Goal: Task Accomplishment & Management: Manage account settings

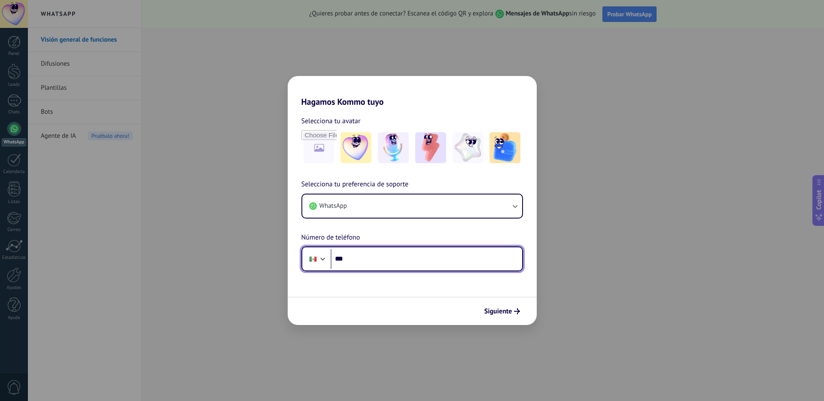
click at [369, 258] on input "***" at bounding box center [426, 259] width 191 height 20
type input "**********"
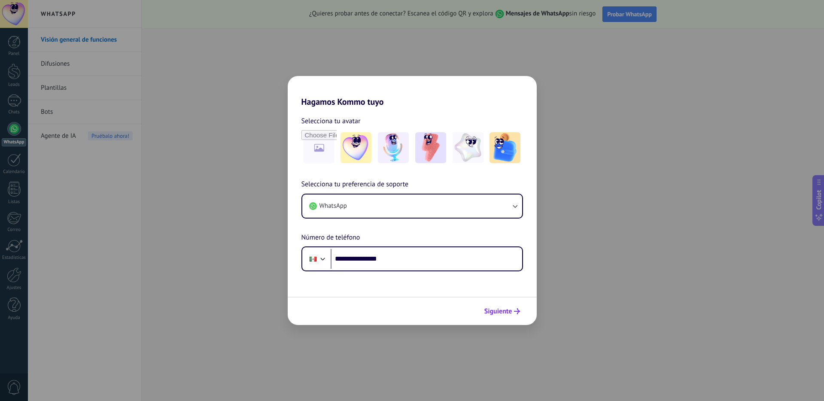
click at [507, 305] on button "Siguiente" at bounding box center [501, 311] width 43 height 15
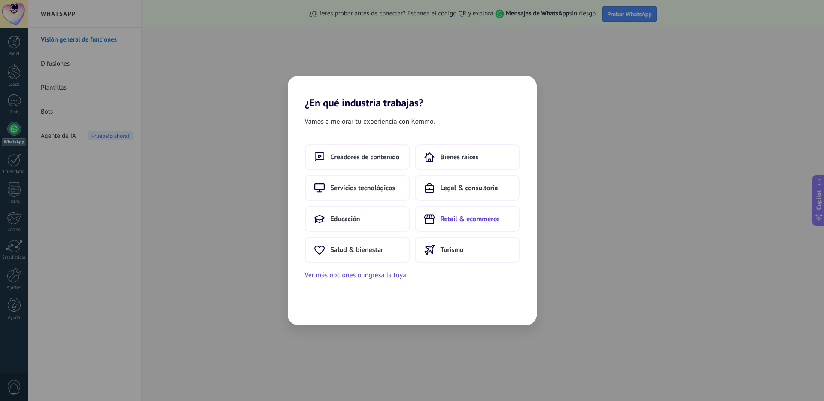
click at [437, 224] on button "Retail & ecommerce" at bounding box center [467, 219] width 105 height 26
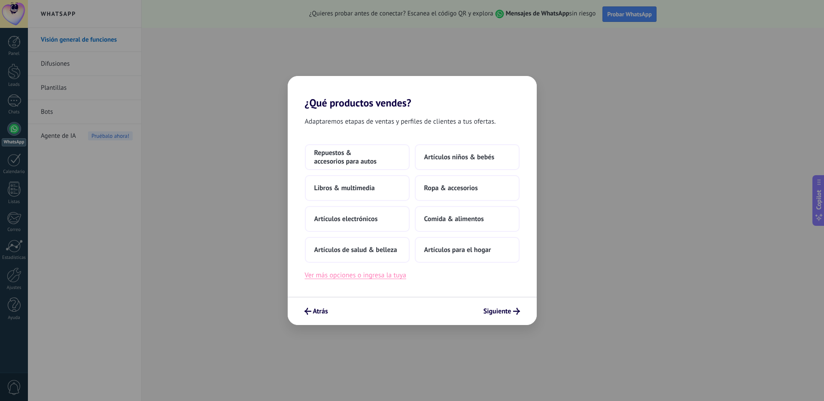
click at [353, 273] on button "Ver más opciones o ingresa la tuya" at bounding box center [355, 275] width 101 height 11
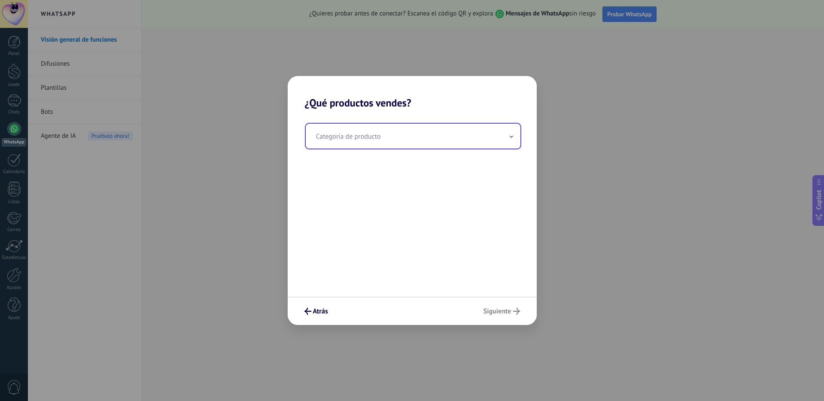
click at [387, 140] on input "text" at bounding box center [413, 136] width 215 height 25
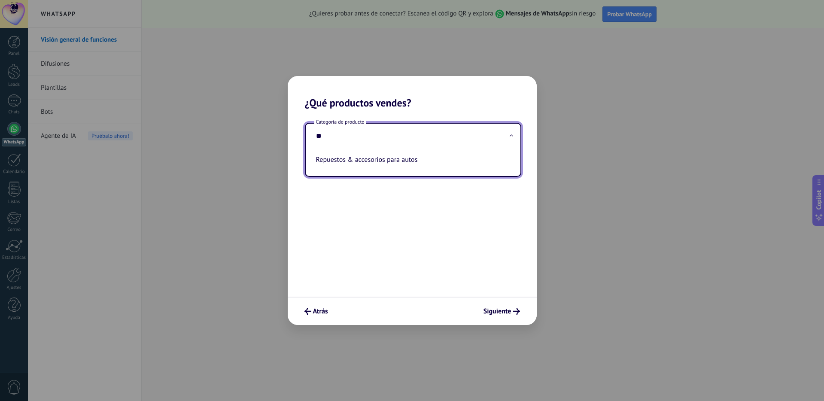
type input "*"
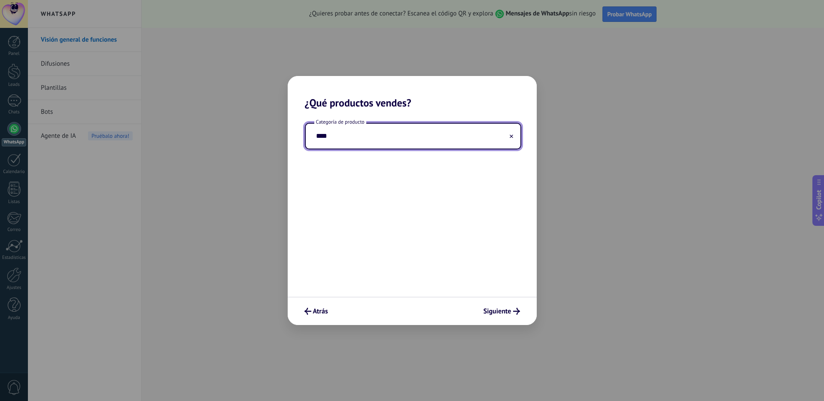
type input "*****"
click at [321, 312] on span "Atrás" at bounding box center [320, 311] width 15 height 6
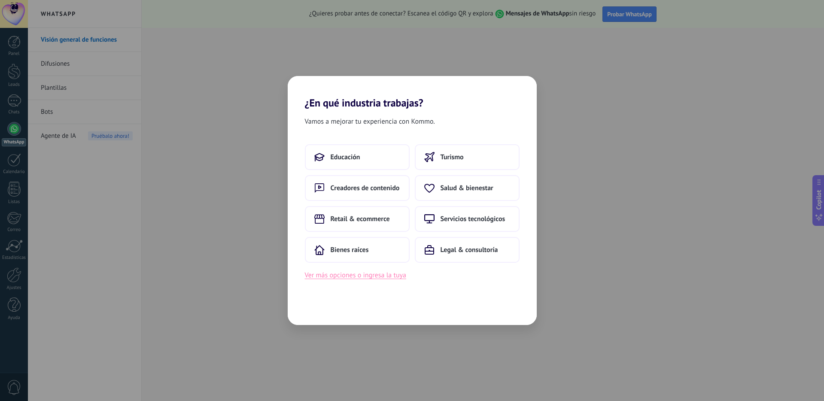
click at [352, 275] on button "Ver más opciones o ingresa la tuya" at bounding box center [355, 275] width 101 height 11
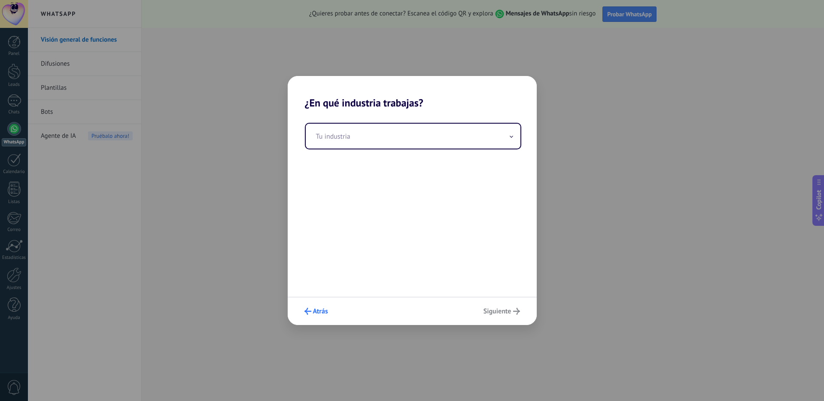
click at [318, 309] on span "Atrás" at bounding box center [320, 311] width 15 height 6
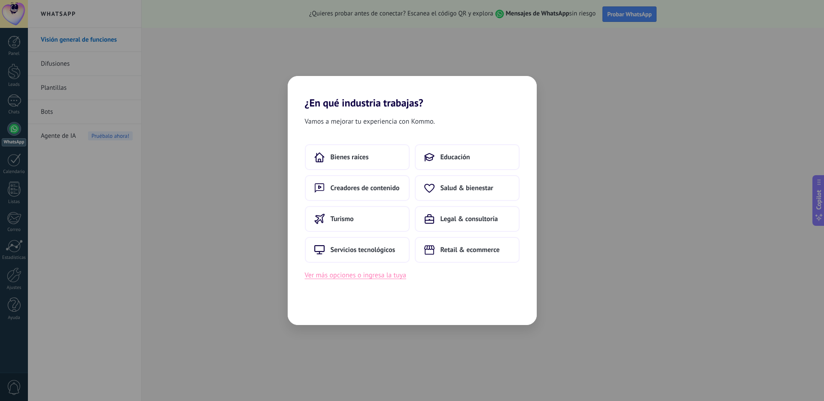
click at [371, 276] on button "Ver más opciones o ingresa la tuya" at bounding box center [355, 275] width 101 height 11
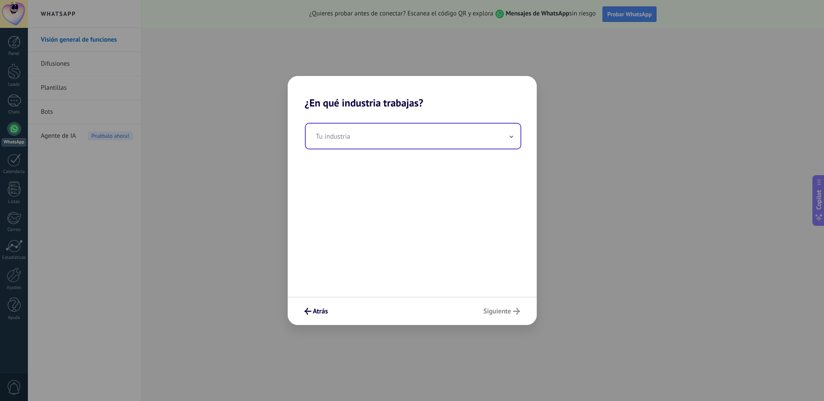
click at [348, 146] on input "text" at bounding box center [413, 136] width 215 height 25
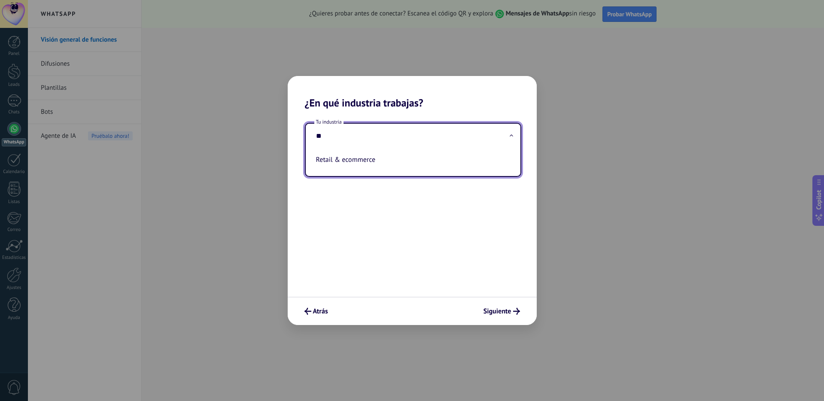
type input "*"
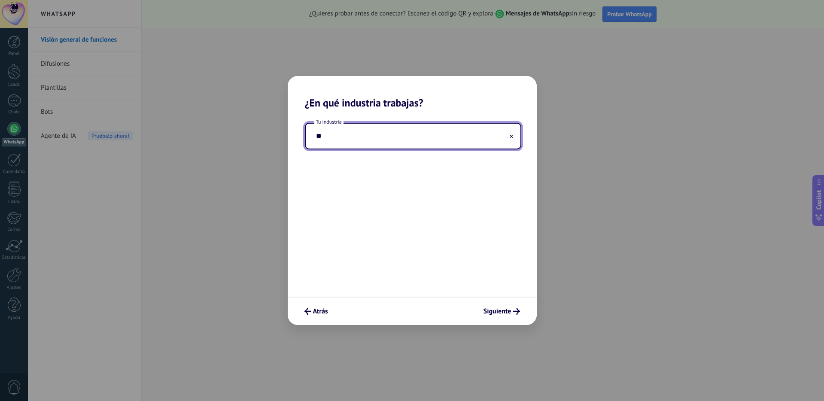
type input "*"
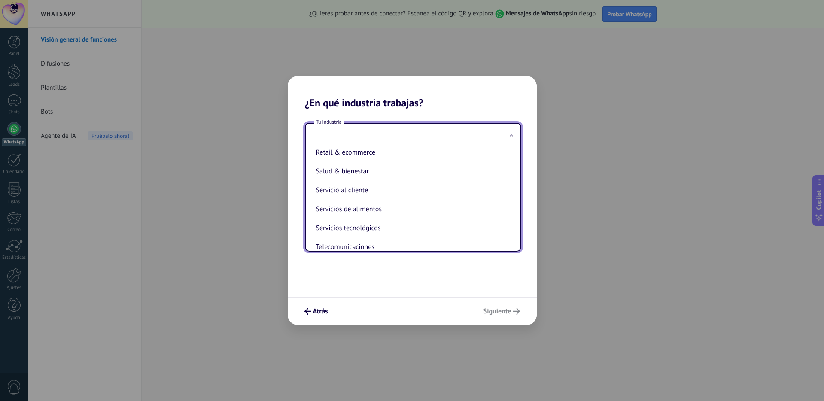
scroll to position [176, 0]
click at [340, 159] on li "Retail & ecommerce" at bounding box center [410, 154] width 197 height 19
type input "**********"
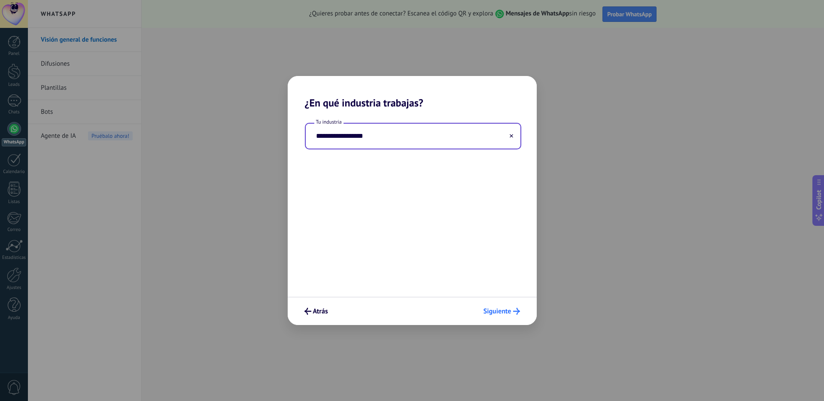
click at [505, 308] on span "Siguiente" at bounding box center [497, 311] width 28 height 6
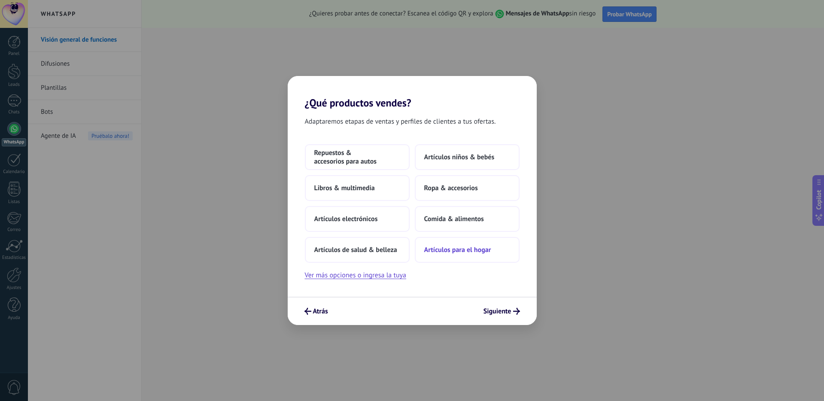
click at [437, 256] on button "Artículos para el hogar" at bounding box center [467, 250] width 105 height 26
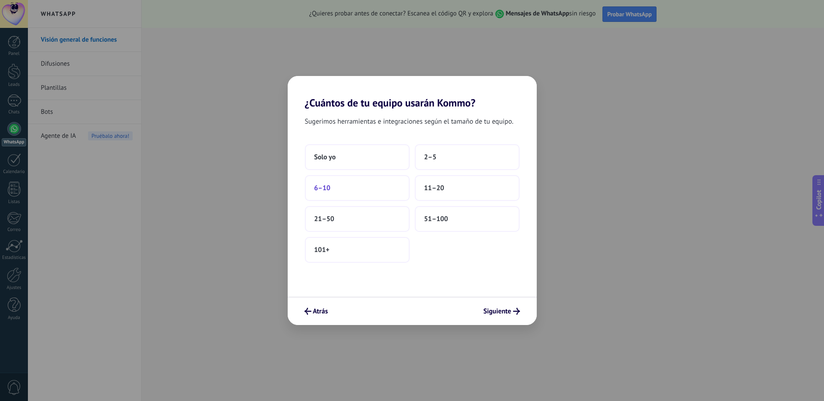
click at [359, 185] on button "6–10" at bounding box center [357, 188] width 105 height 26
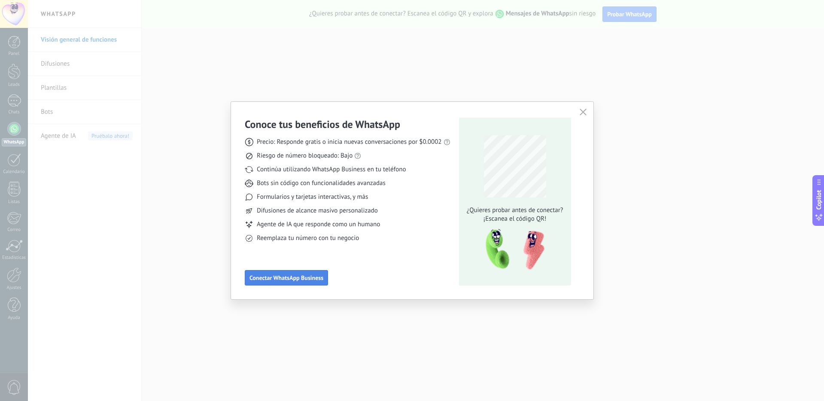
click at [312, 283] on button "Conectar WhatsApp Business" at bounding box center [286, 277] width 83 height 15
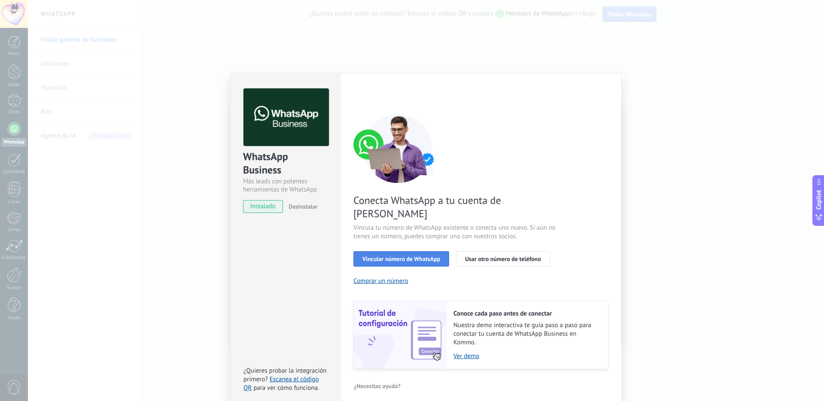
click at [417, 256] on span "Vincular número de WhatsApp" at bounding box center [401, 259] width 78 height 6
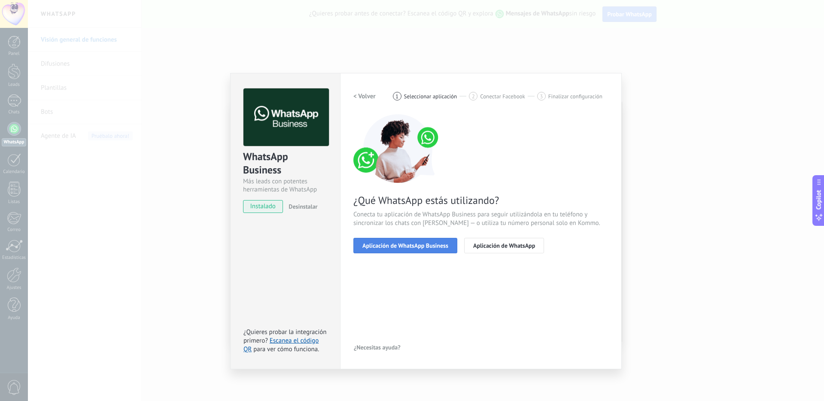
click at [412, 244] on span "Aplicación de WhatsApp Business" at bounding box center [405, 246] width 86 height 6
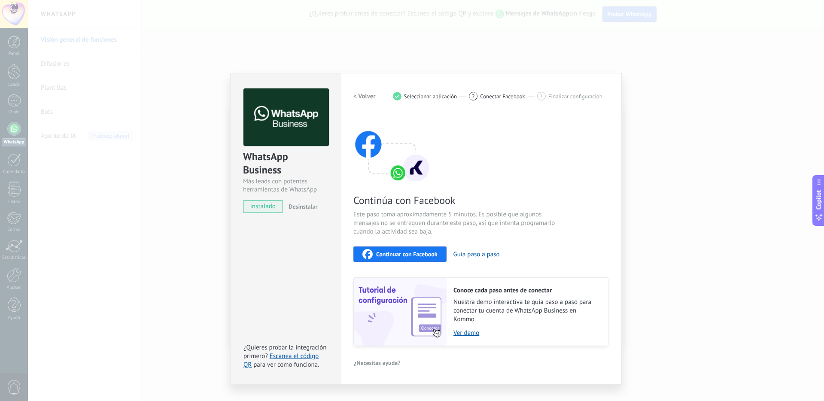
click at [415, 253] on span "Continuar con Facebook" at bounding box center [406, 254] width 61 height 6
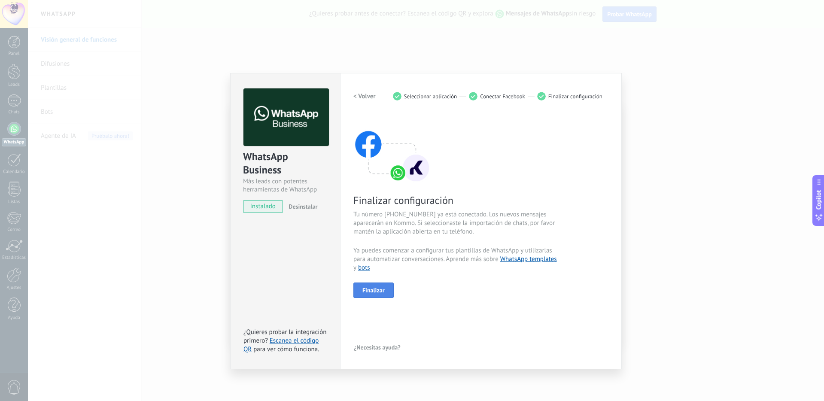
click at [382, 294] on button "Finalizar" at bounding box center [373, 289] width 40 height 15
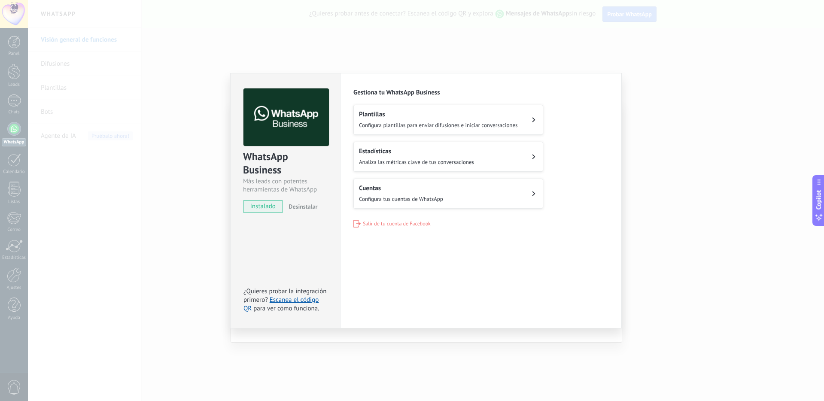
click at [426, 155] on div "Estadísticas Analiza las métricas clave de tus conversaciones" at bounding box center [416, 156] width 115 height 19
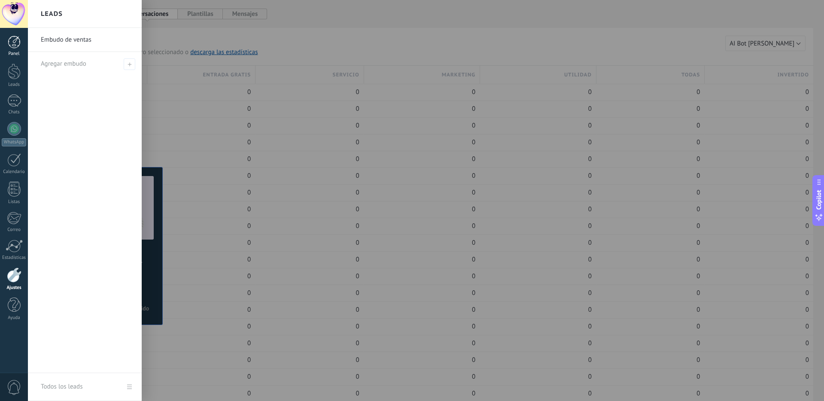
click at [15, 41] on div at bounding box center [14, 42] width 13 height 13
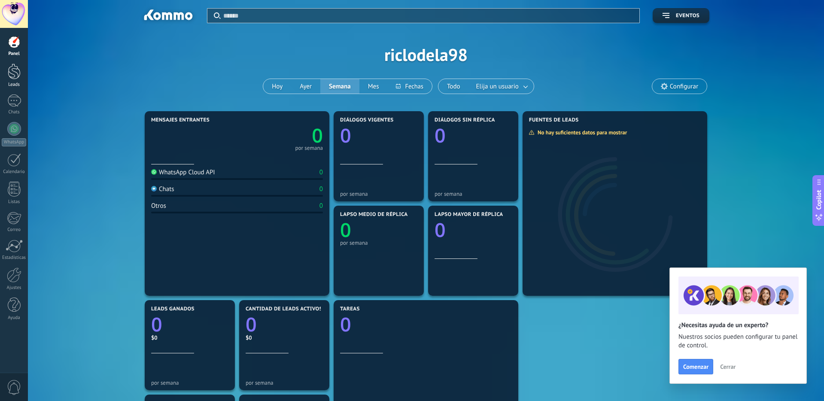
click at [15, 74] on div at bounding box center [14, 72] width 13 height 16
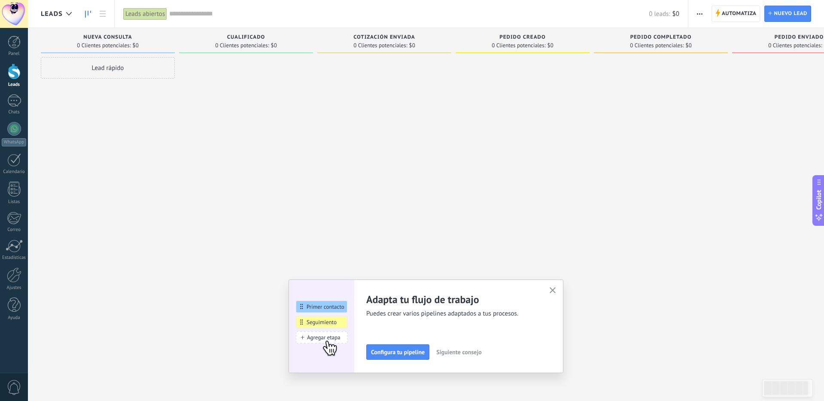
click at [554, 288] on use "button" at bounding box center [552, 290] width 6 height 6
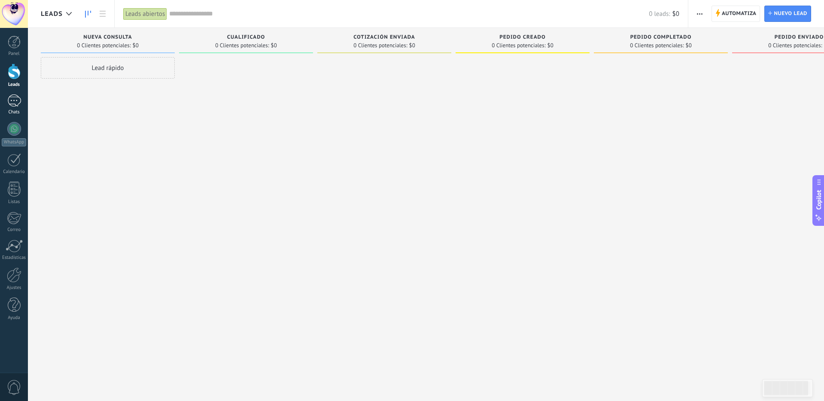
click at [17, 101] on div at bounding box center [14, 100] width 14 height 12
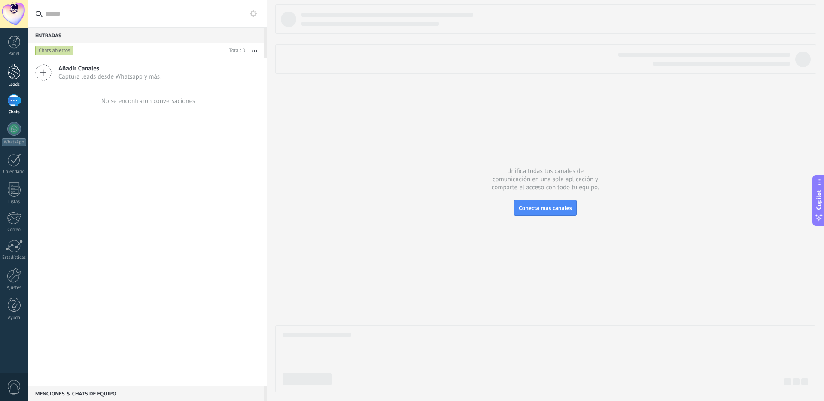
click at [13, 72] on div at bounding box center [14, 72] width 13 height 16
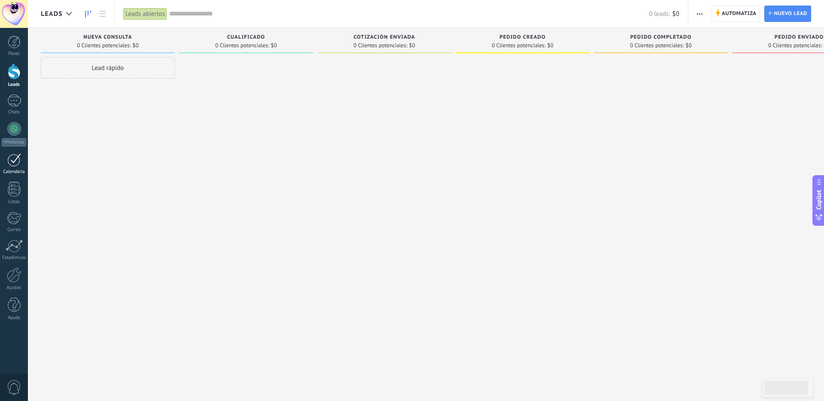
click at [14, 170] on div "Calendario" at bounding box center [14, 172] width 25 height 6
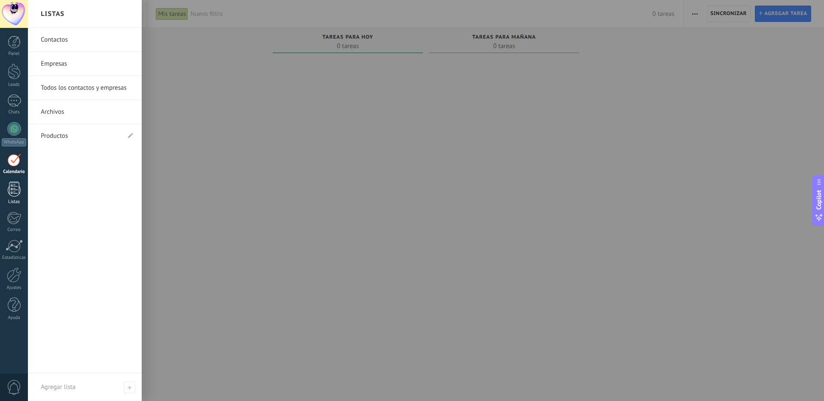
click at [13, 190] on div at bounding box center [14, 189] width 13 height 15
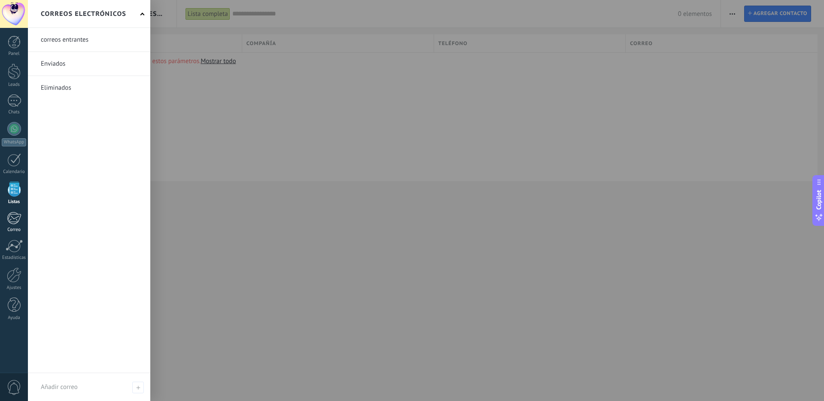
click at [12, 215] on div at bounding box center [14, 218] width 14 height 13
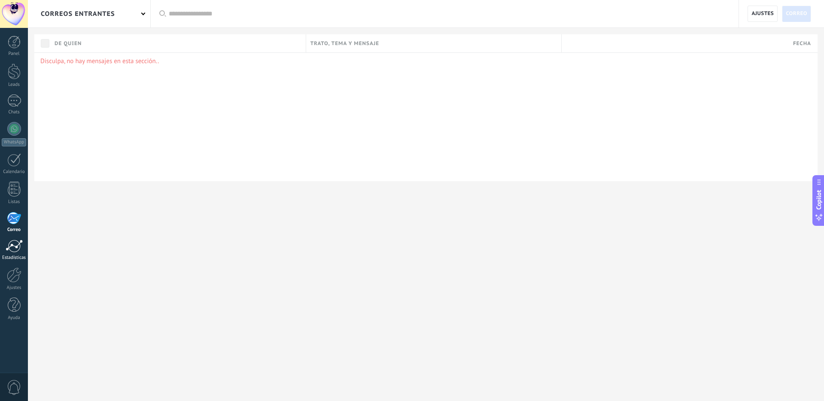
click at [19, 249] on div at bounding box center [14, 246] width 17 height 13
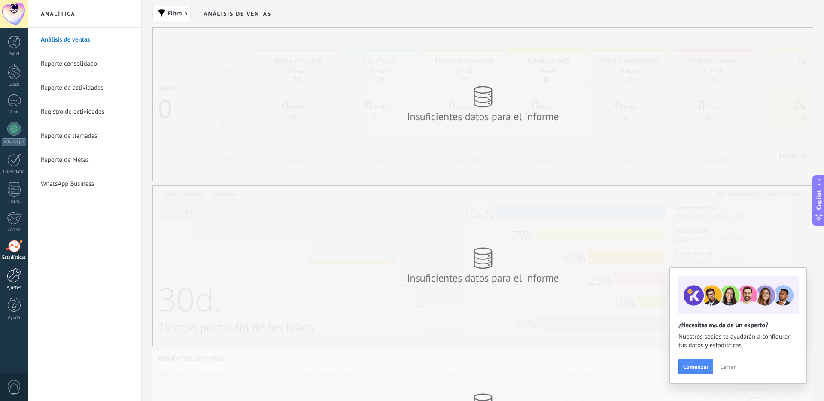
click at [17, 275] on div at bounding box center [14, 274] width 15 height 15
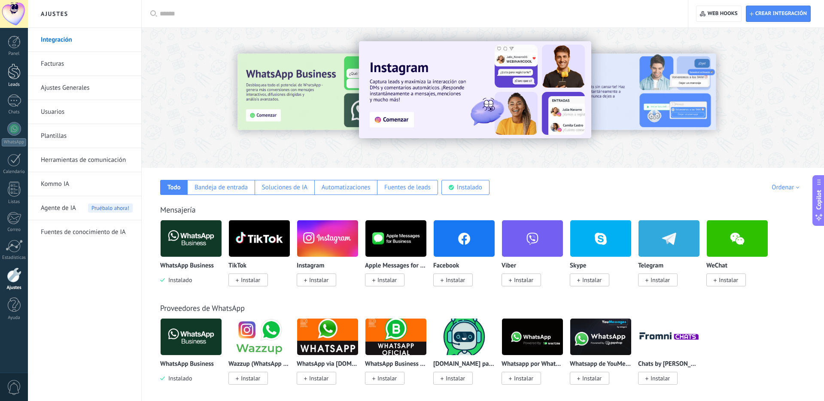
click at [12, 69] on div at bounding box center [14, 72] width 13 height 16
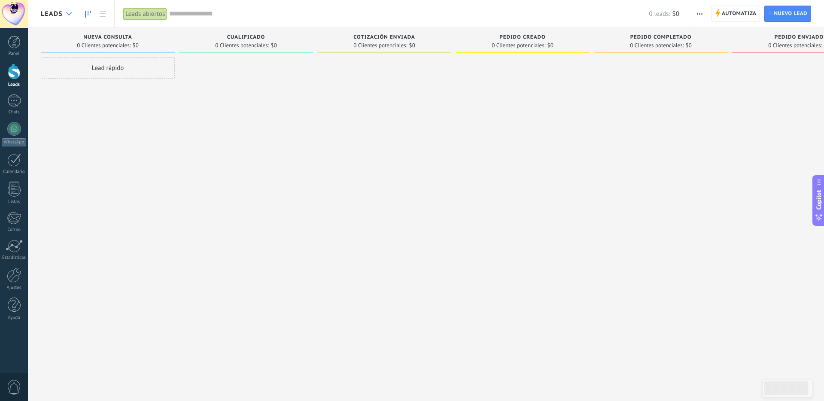
click at [65, 13] on div at bounding box center [69, 14] width 14 height 17
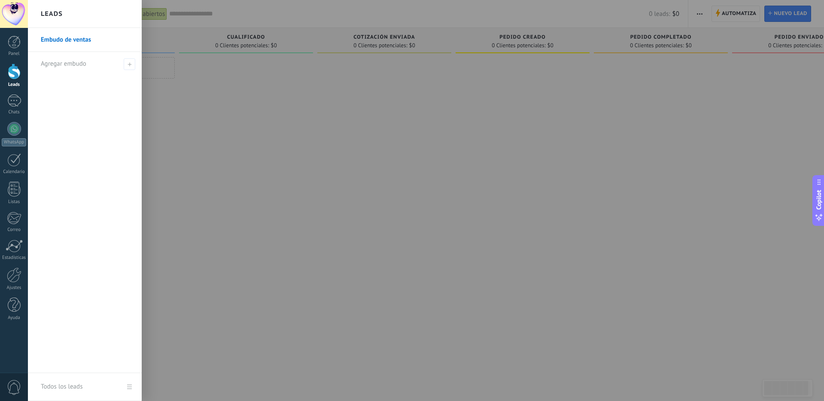
click at [190, 92] on div at bounding box center [440, 200] width 824 height 401
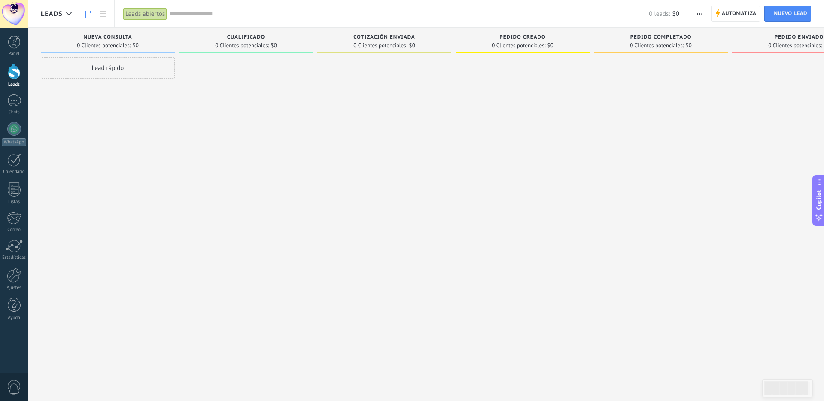
click at [91, 60] on div "Lead rápido" at bounding box center [108, 67] width 134 height 21
click at [83, 107] on input "text" at bounding box center [106, 106] width 125 height 12
click at [97, 181] on span "Cancelar" at bounding box center [91, 183] width 22 height 8
click at [19, 129] on div at bounding box center [14, 129] width 14 height 14
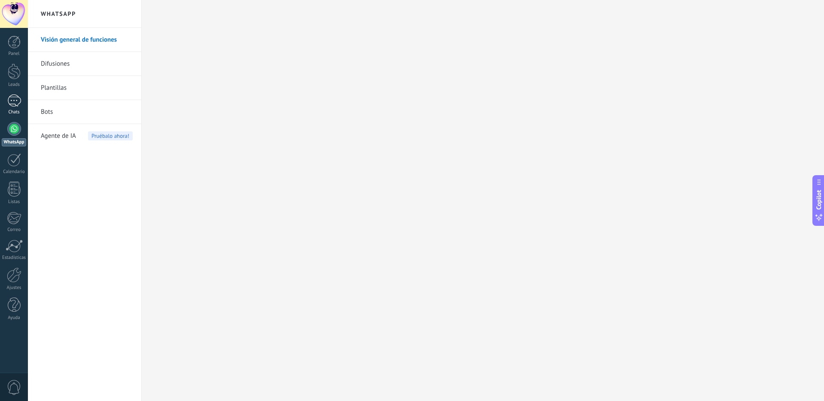
click at [14, 101] on div at bounding box center [14, 100] width 14 height 12
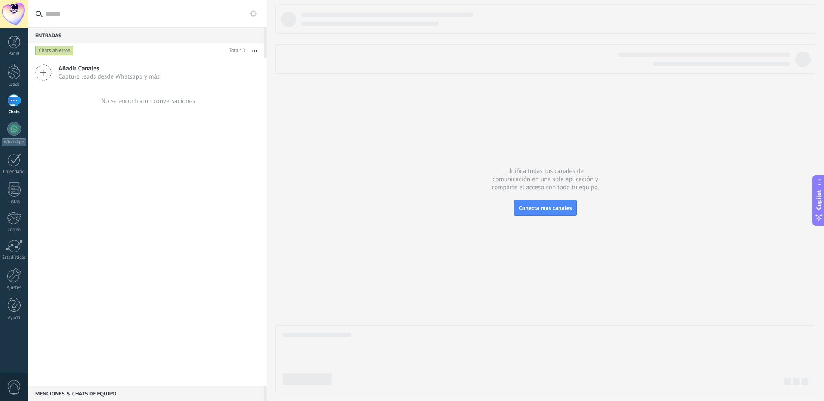
click at [47, 73] on icon at bounding box center [43, 72] width 16 height 16
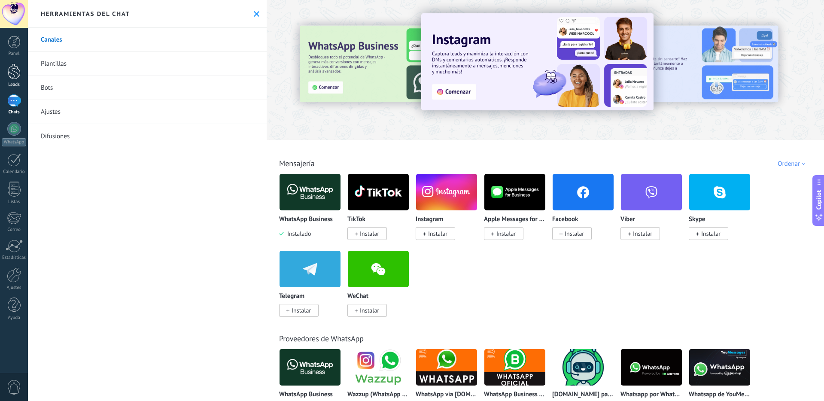
click at [14, 70] on div at bounding box center [14, 72] width 13 height 16
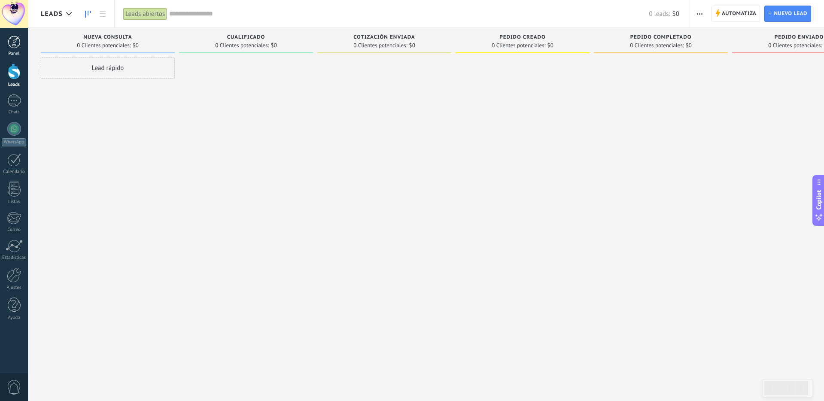
click at [21, 49] on link "Panel" at bounding box center [14, 46] width 28 height 21
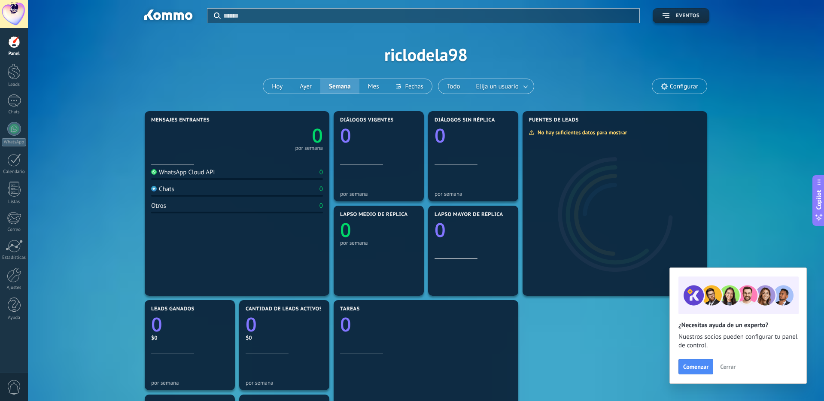
click at [679, 10] on button "Eventos" at bounding box center [680, 15] width 57 height 15
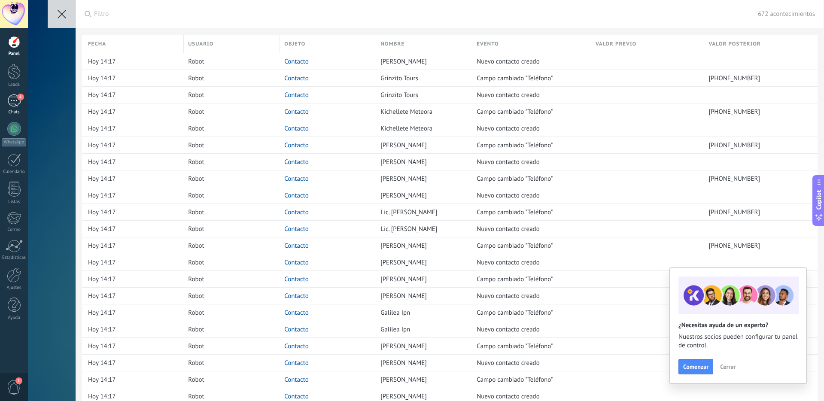
click at [9, 103] on div "4" at bounding box center [14, 100] width 14 height 12
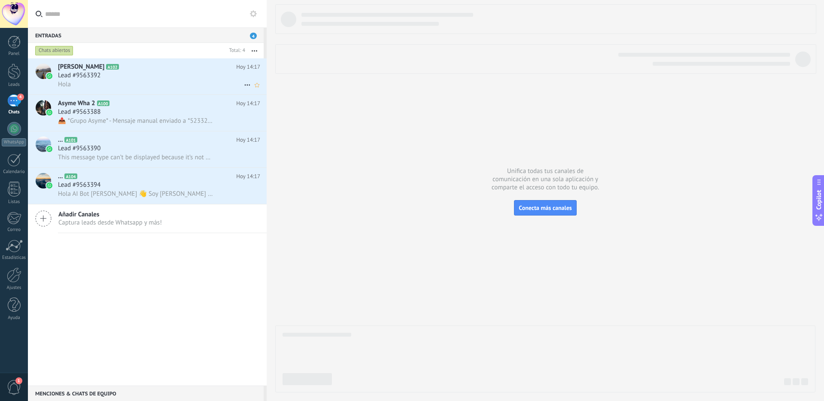
click at [102, 80] on div "Hola" at bounding box center [159, 84] width 202 height 9
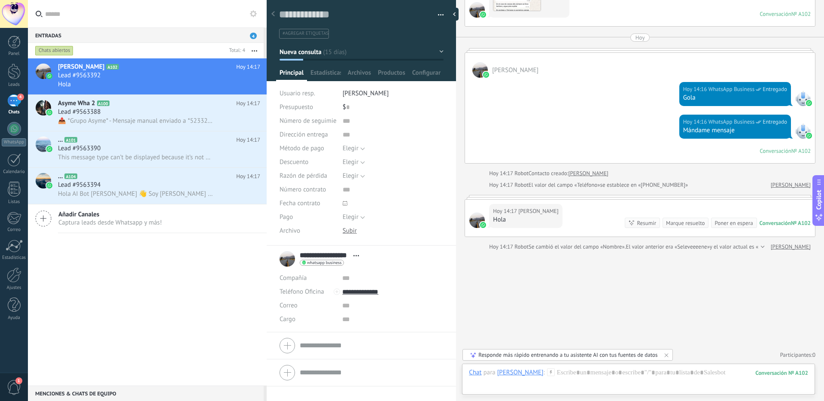
scroll to position [1062, 0]
click at [576, 374] on div at bounding box center [638, 381] width 339 height 26
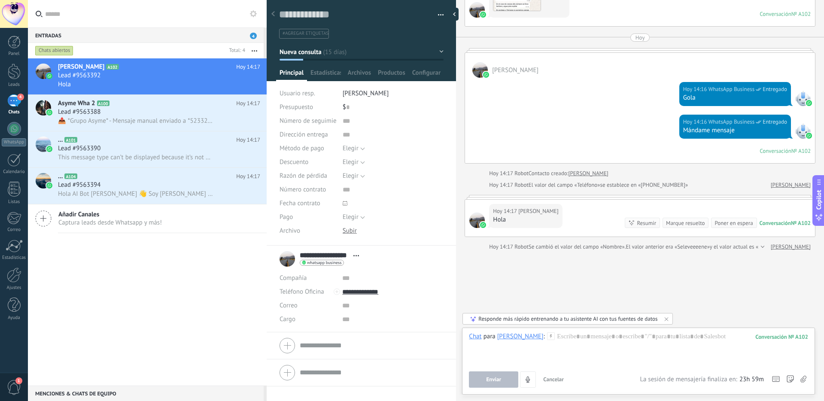
click at [551, 338] on icon at bounding box center [551, 336] width 8 height 8
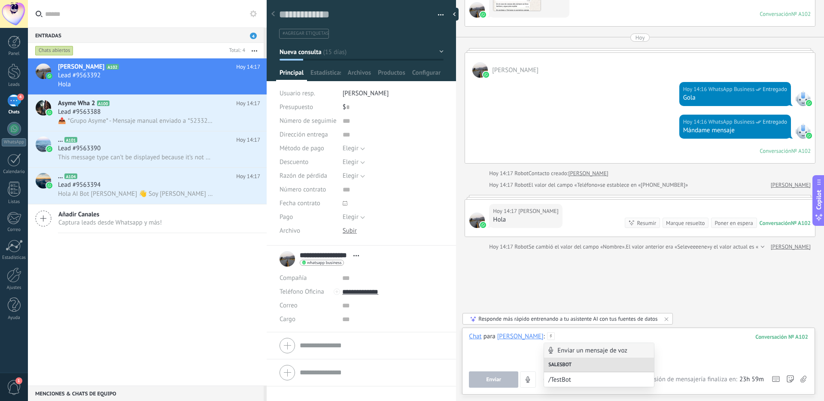
click at [563, 337] on div at bounding box center [638, 348] width 339 height 33
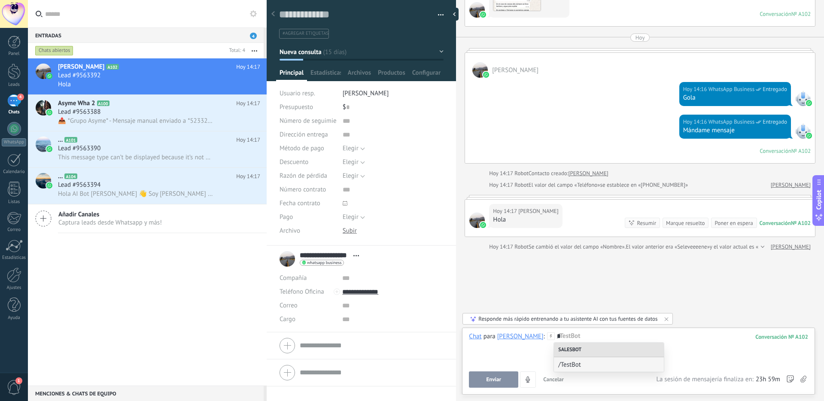
click at [567, 335] on div "*" at bounding box center [638, 348] width 339 height 33
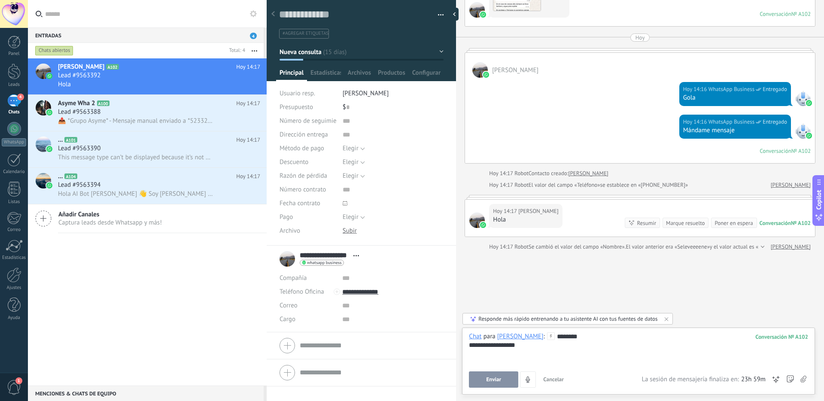
click at [494, 376] on span "Enviar" at bounding box center [493, 379] width 15 height 6
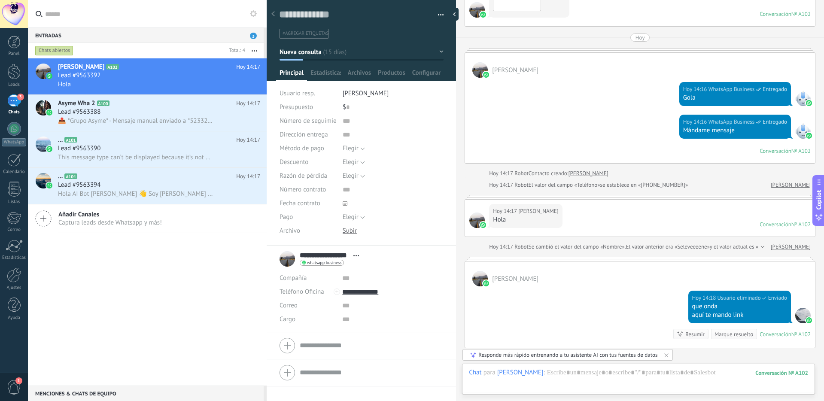
scroll to position [1057, 0]
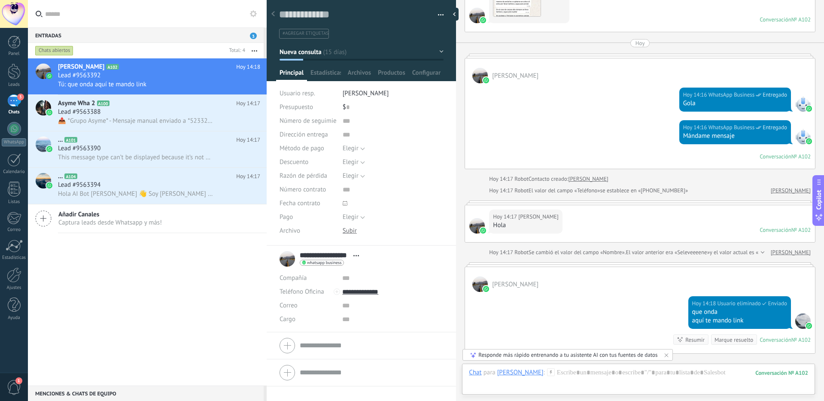
click at [552, 372] on icon at bounding box center [551, 372] width 8 height 8
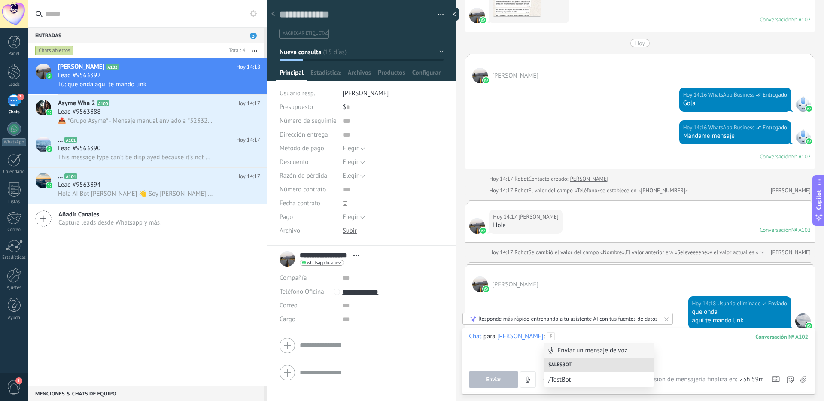
click at [567, 337] on div at bounding box center [638, 348] width 339 height 33
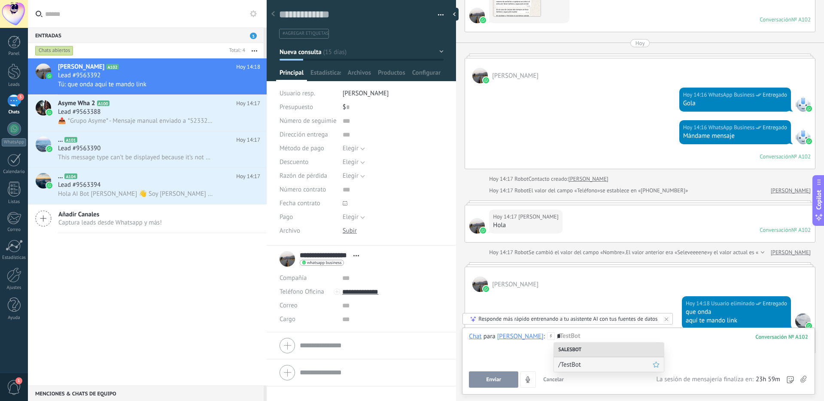
click at [570, 363] on span "/TestBot" at bounding box center [605, 365] width 94 height 8
click at [586, 337] on div "********" at bounding box center [638, 348] width 339 height 33
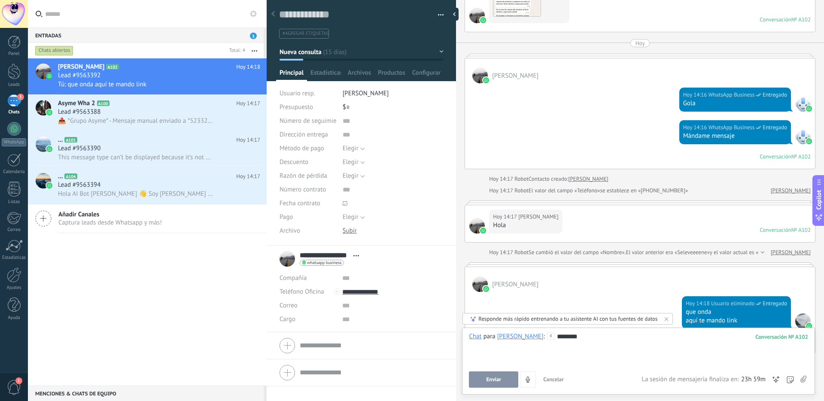
click at [501, 374] on button "Enviar" at bounding box center [493, 379] width 49 height 16
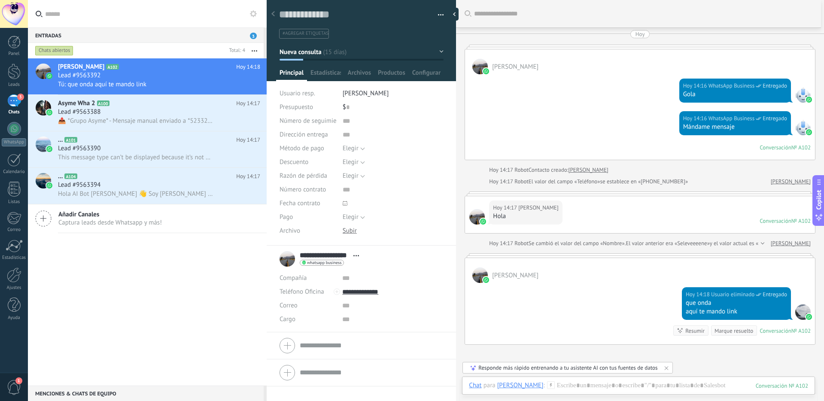
scroll to position [1159, 0]
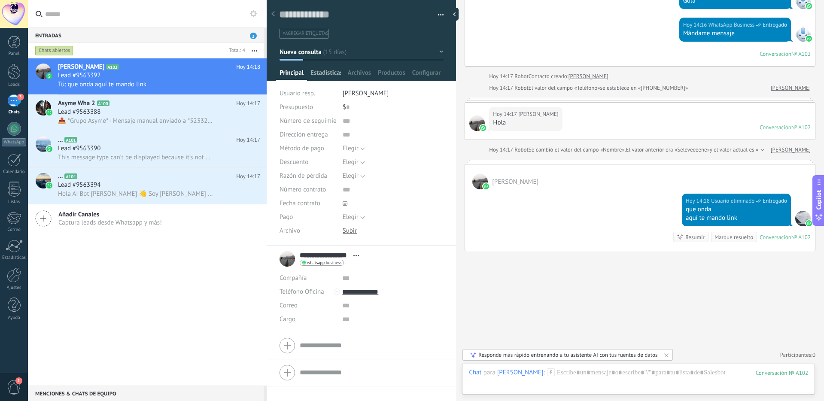
click at [328, 73] on span "Estadísticas" at bounding box center [325, 75] width 30 height 12
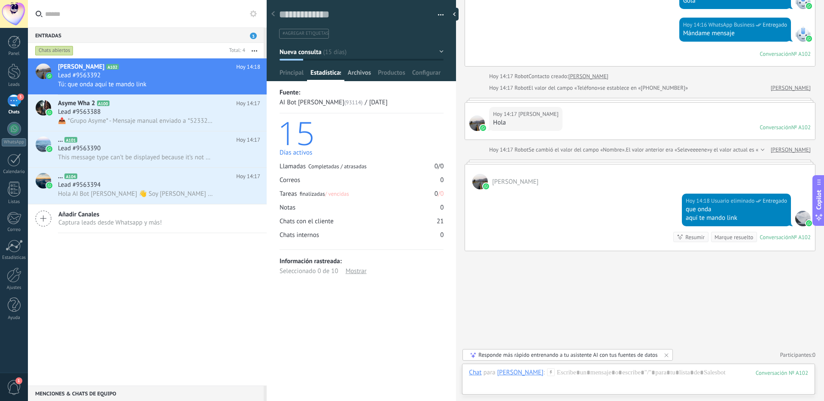
click at [362, 74] on span "Archivos" at bounding box center [359, 75] width 23 height 12
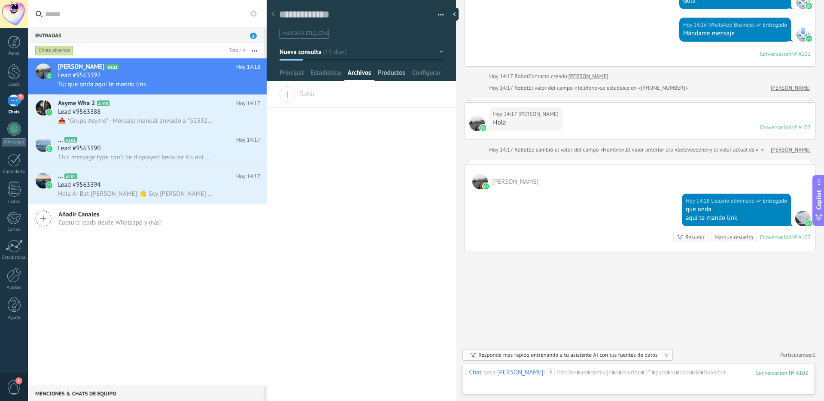
click at [386, 76] on span "Productos" at bounding box center [391, 75] width 27 height 12
click at [419, 72] on span "Configurar" at bounding box center [426, 75] width 28 height 12
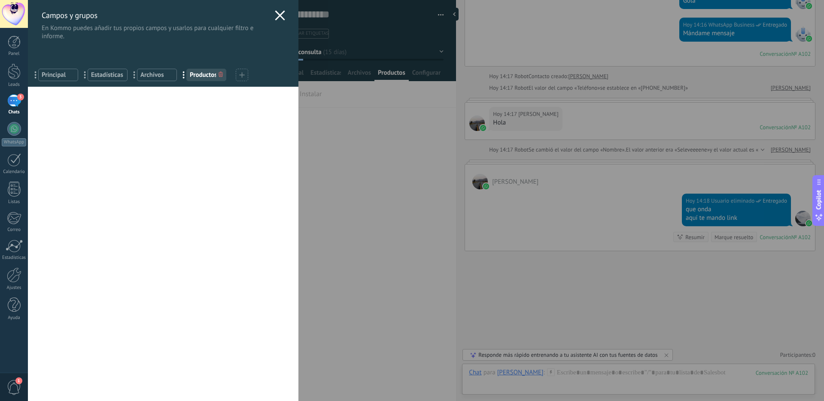
click at [275, 9] on div "Campos y grupos En Kommo puedes añadir tus propios campos y usarlos para cualqu…" at bounding box center [163, 20] width 270 height 40
click at [276, 15] on use at bounding box center [280, 15] width 10 height 10
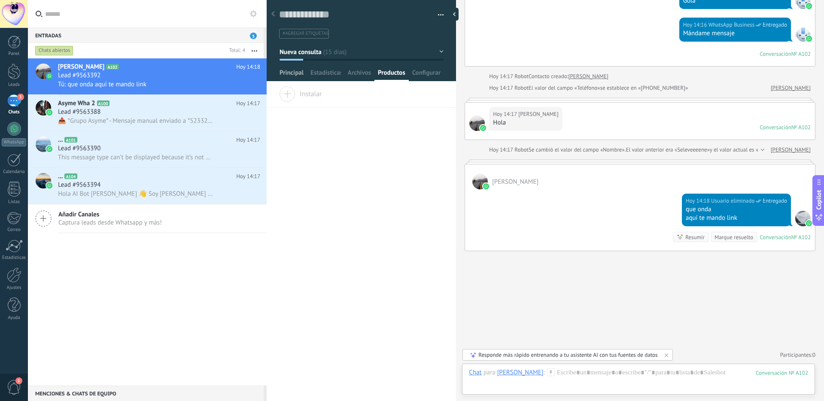
click at [288, 75] on span "Principal" at bounding box center [291, 75] width 24 height 12
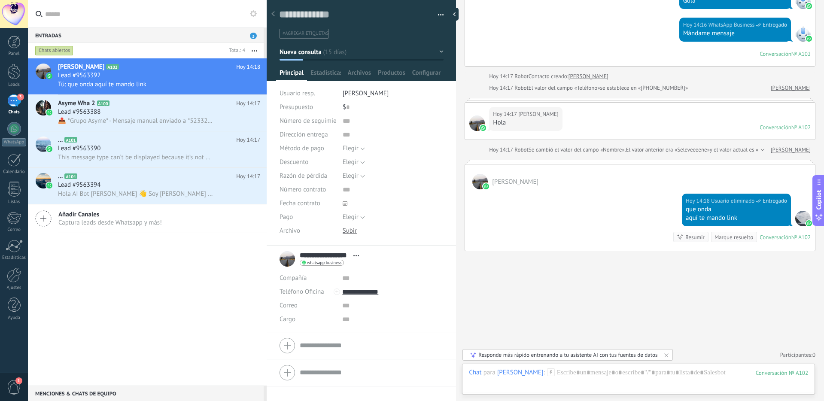
click at [12, 101] on div "3" at bounding box center [14, 100] width 14 height 12
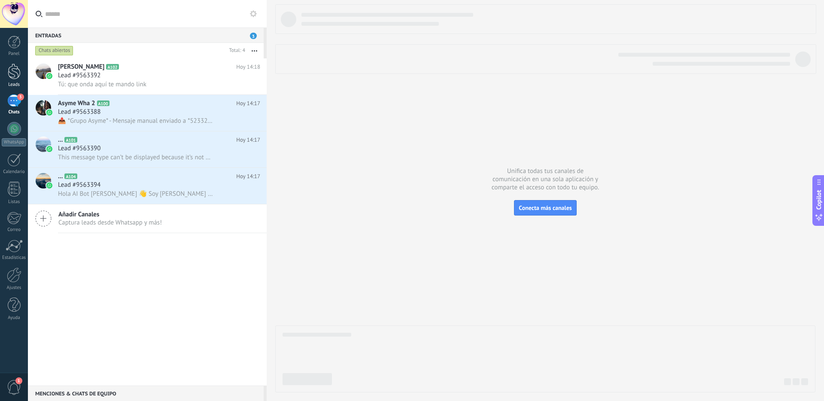
click at [18, 79] on link "Leads" at bounding box center [14, 76] width 28 height 24
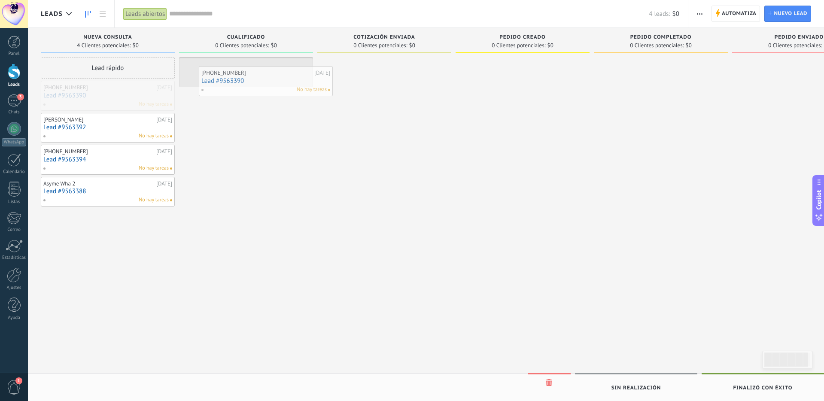
drag, startPoint x: 106, startPoint y: 98, endPoint x: 264, endPoint y: 83, distance: 158.2
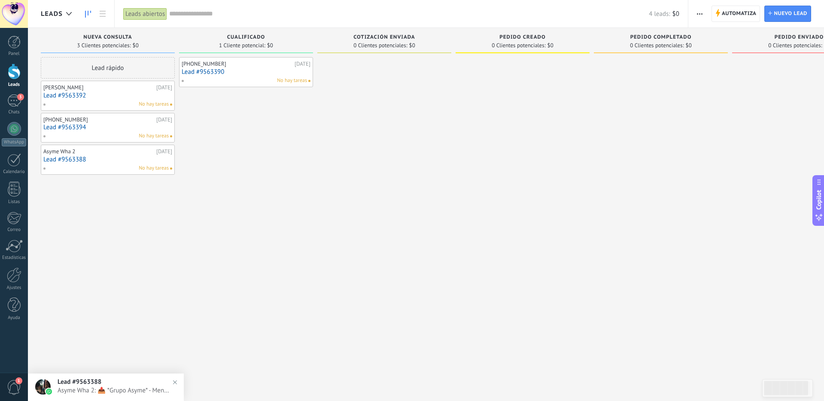
click at [110, 97] on link "Lead #9563392" at bounding box center [107, 95] width 129 height 7
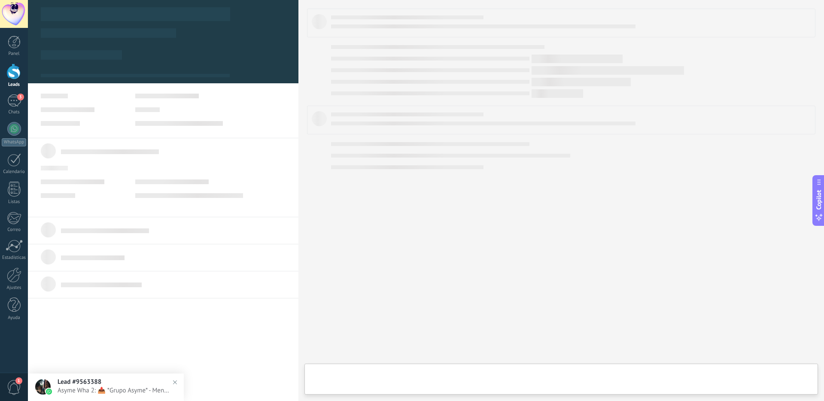
type textarea "**********"
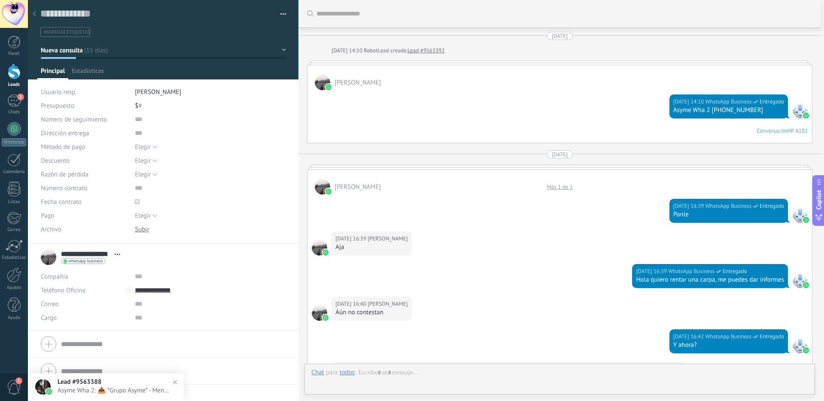
scroll to position [1125, 0]
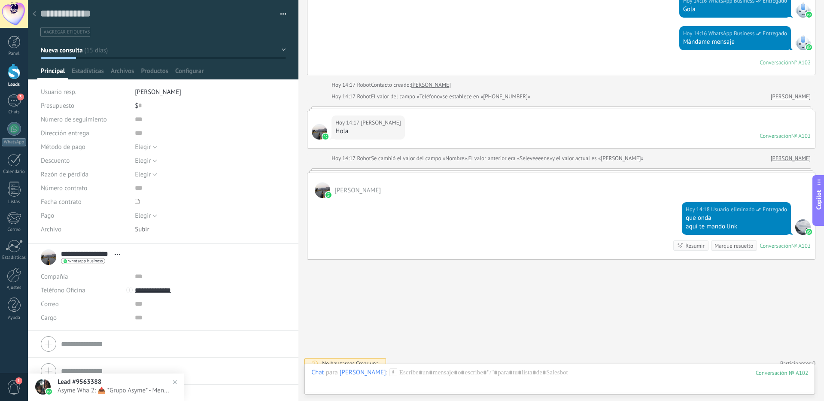
click at [75, 33] on span "#agregar etiquetas" at bounding box center [67, 32] width 46 height 6
click at [97, 34] on input "text" at bounding box center [162, 31] width 240 height 9
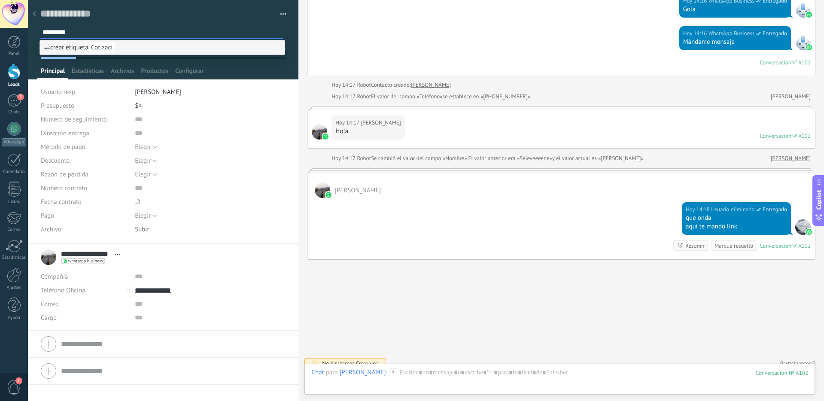
type input "**********"
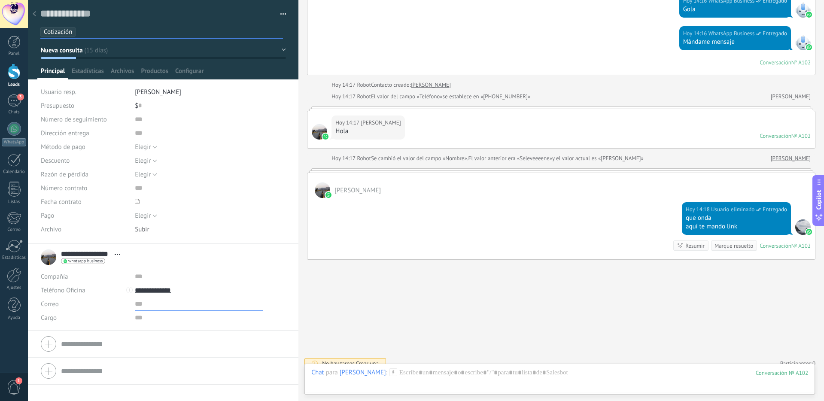
click at [139, 306] on input "text" at bounding box center [199, 304] width 128 height 14
click at [85, 69] on span "Estadísticas" at bounding box center [88, 73] width 32 height 12
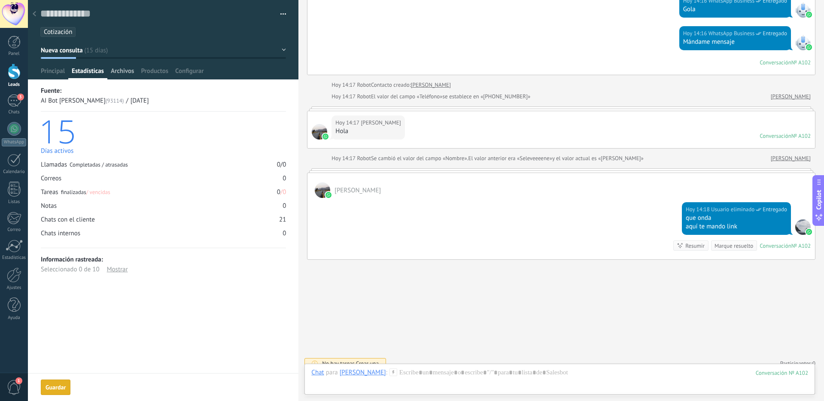
click at [123, 70] on span "Archivos" at bounding box center [122, 73] width 23 height 12
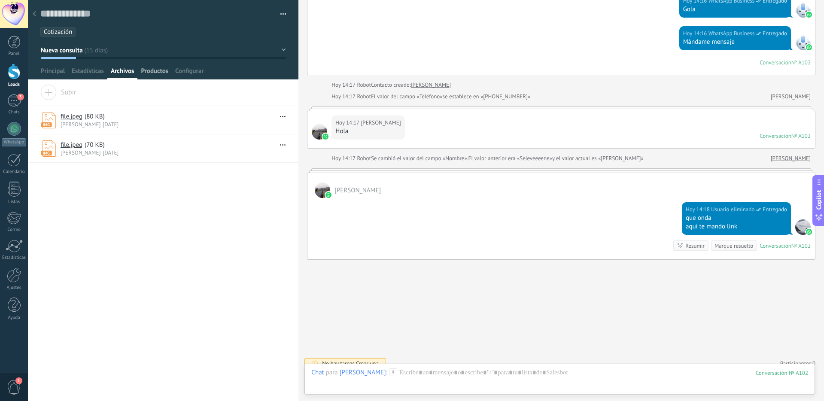
click at [155, 71] on span "Productos" at bounding box center [154, 73] width 27 height 12
click at [124, 69] on span "Archivos" at bounding box center [122, 73] width 23 height 12
click at [190, 73] on span "Configurar" at bounding box center [189, 73] width 28 height 12
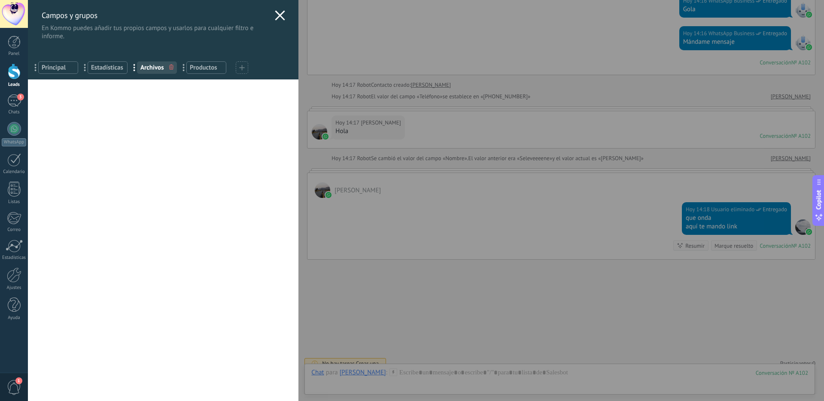
click at [275, 15] on icon at bounding box center [280, 15] width 10 height 10
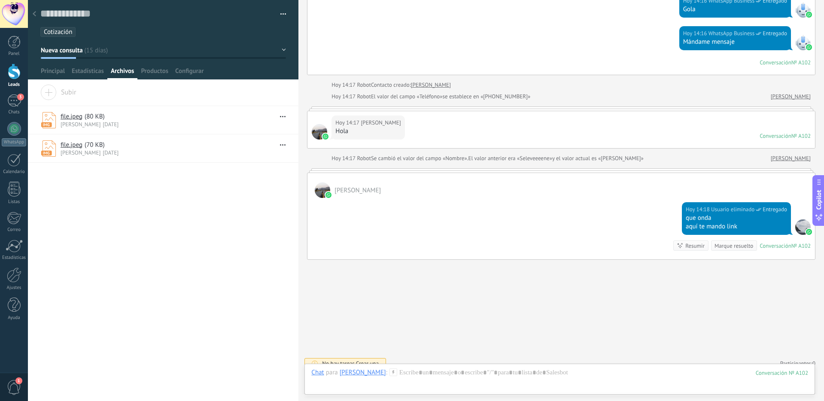
click at [36, 13] on div at bounding box center [34, 14] width 12 height 17
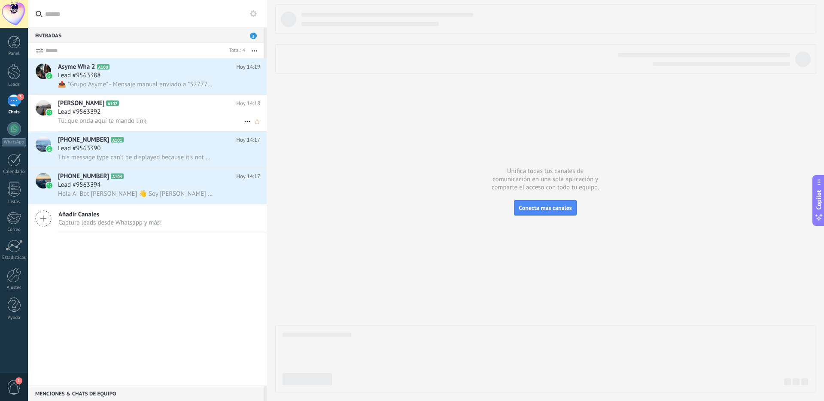
click at [124, 123] on span "Tú: que onda aquí te mando link" at bounding box center [102, 121] width 88 height 8
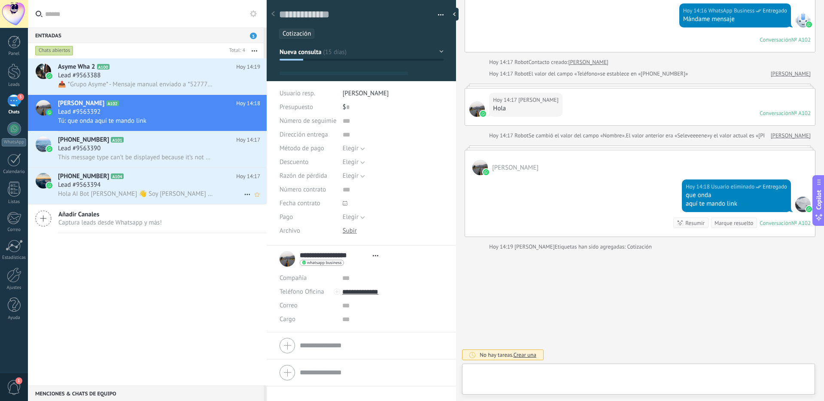
scroll to position [13, 0]
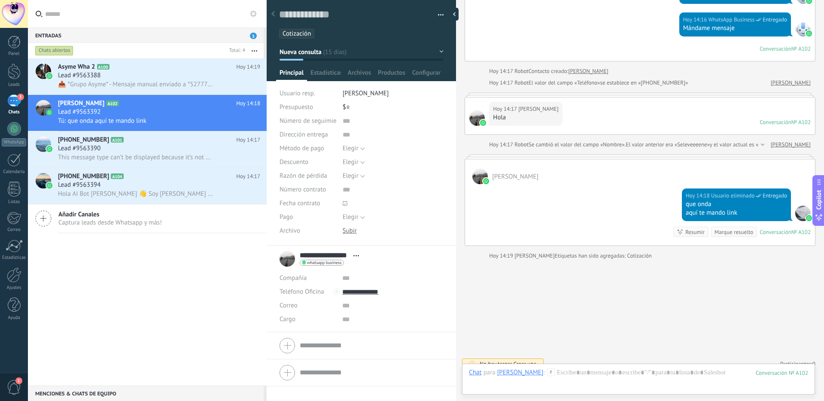
click at [16, 101] on div "3" at bounding box center [14, 100] width 14 height 12
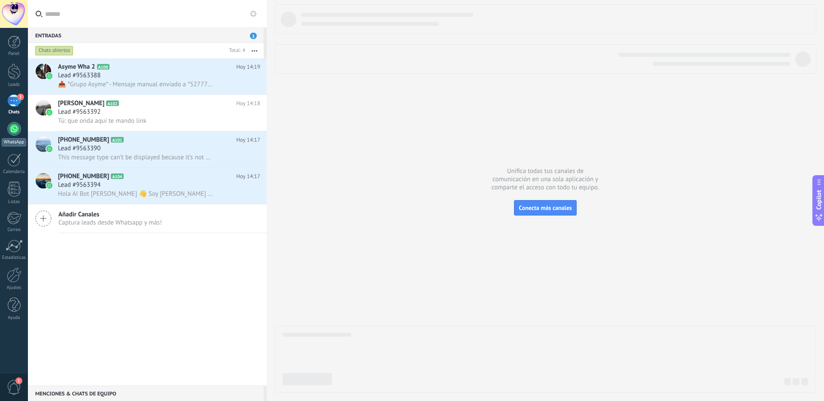
click at [13, 127] on div at bounding box center [14, 129] width 14 height 14
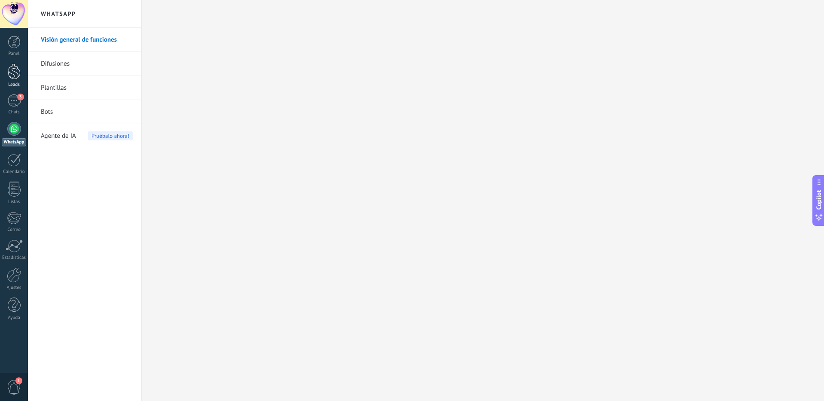
click at [14, 72] on div at bounding box center [14, 72] width 13 height 16
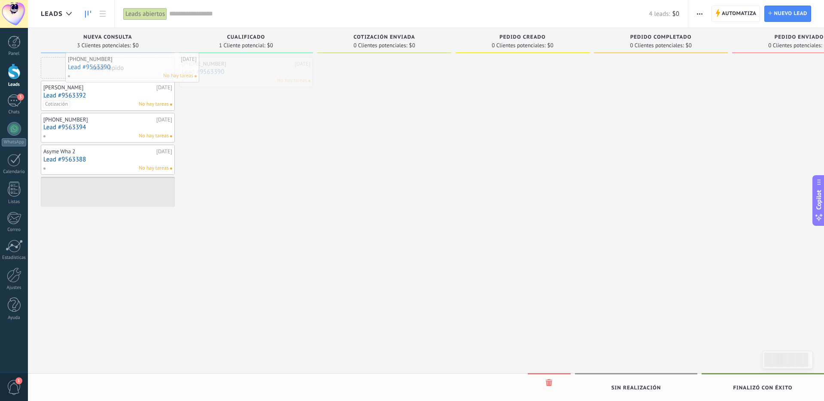
drag, startPoint x: 243, startPoint y: 75, endPoint x: 125, endPoint y: 69, distance: 118.6
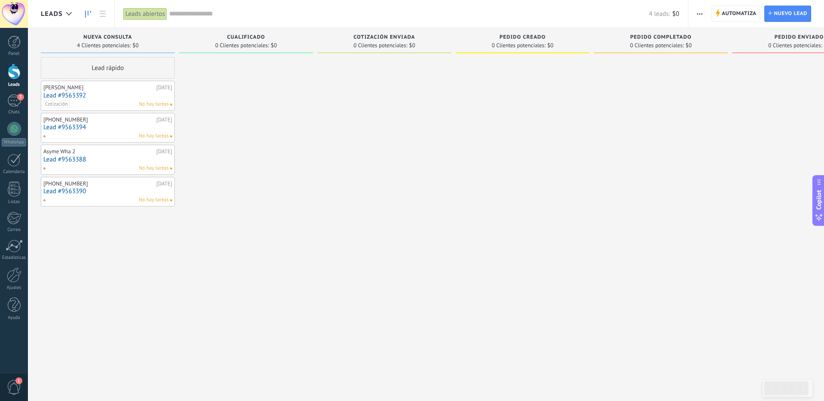
click at [96, 92] on link "Lead #9563392" at bounding box center [107, 95] width 129 height 7
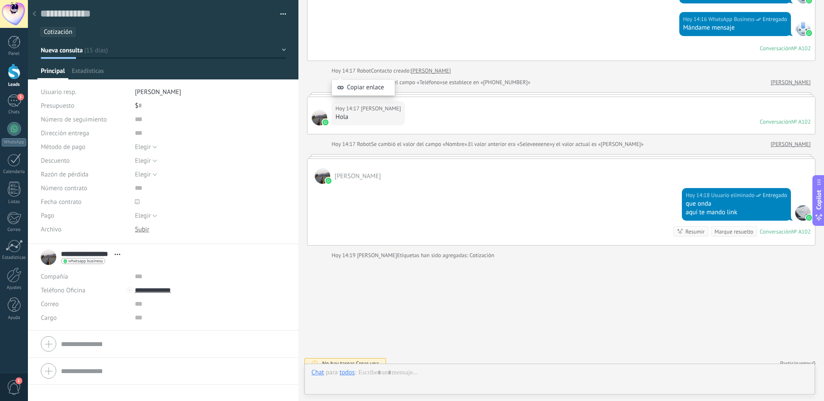
scroll to position [13, 0]
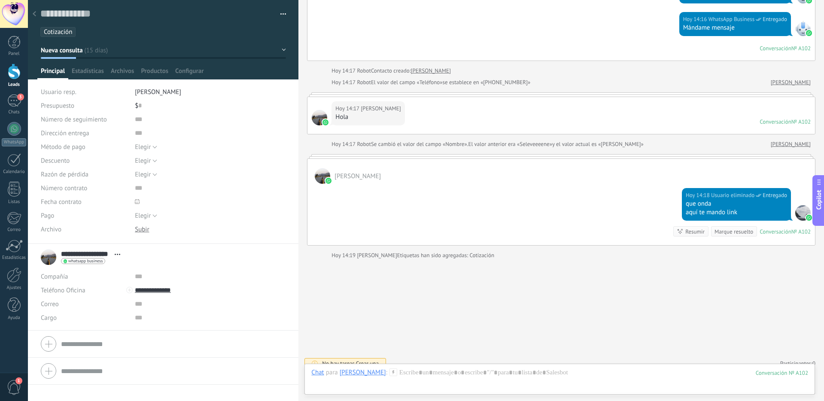
click at [281, 51] on button "Nueva consulta" at bounding box center [163, 49] width 245 height 15
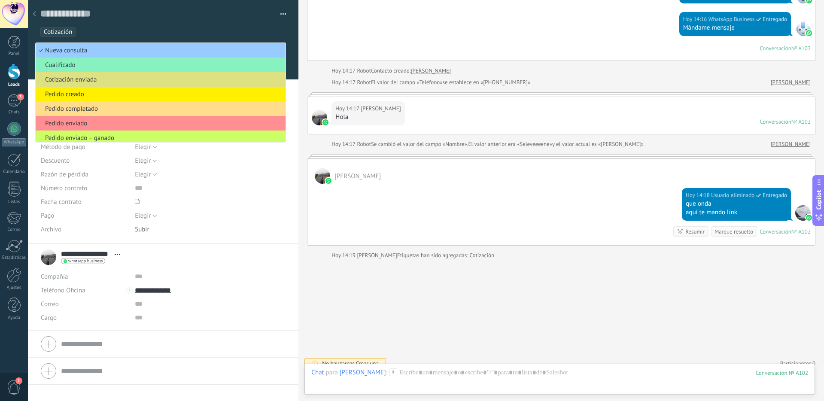
scroll to position [18, 0]
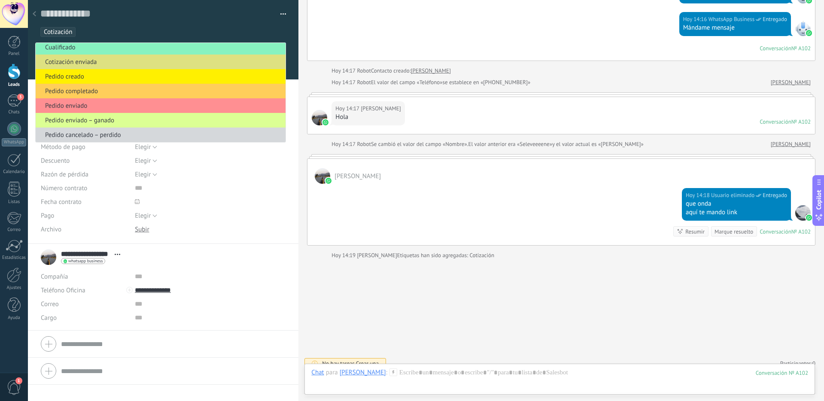
click at [105, 120] on span "Pedido enviado – ganado" at bounding box center [159, 120] width 247 height 8
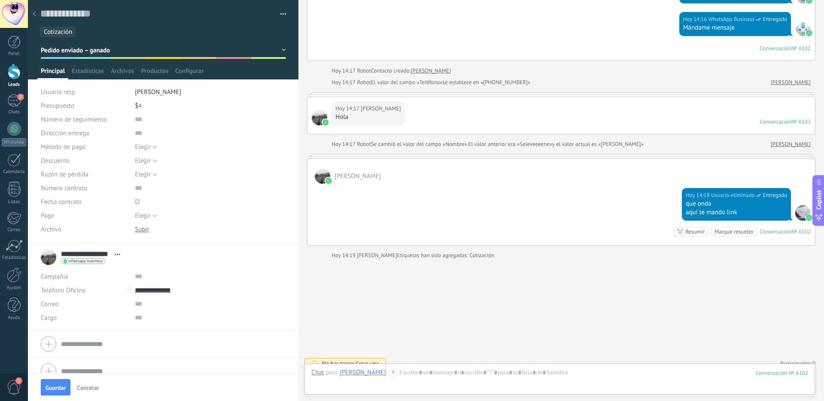
click at [14, 75] on div at bounding box center [14, 72] width 13 height 16
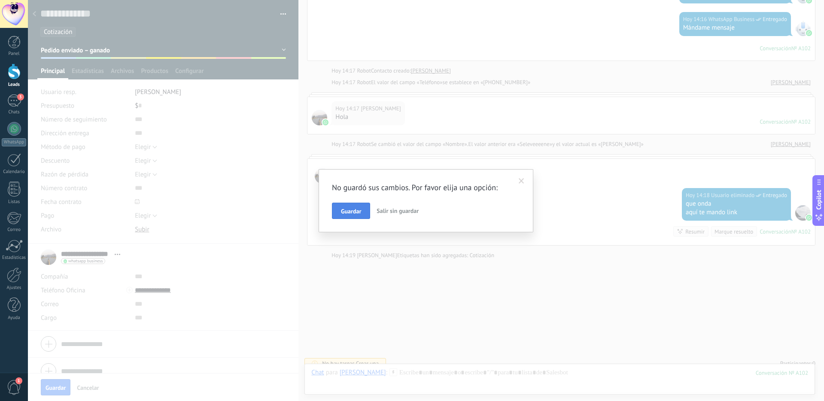
click at [356, 210] on span "Guardar" at bounding box center [351, 211] width 20 height 6
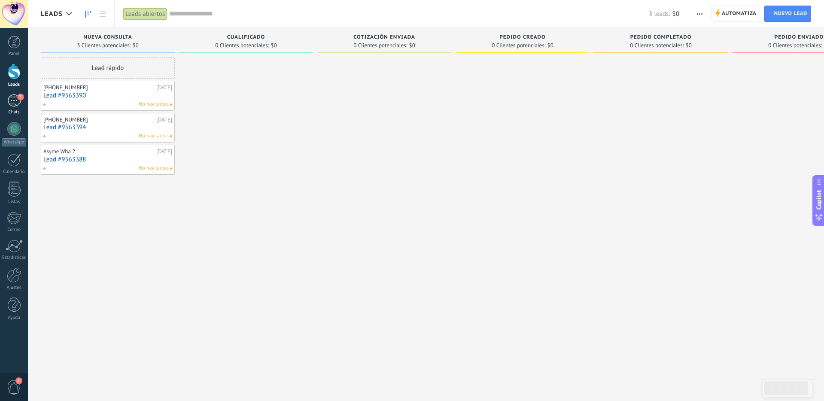
click at [16, 104] on div "3" at bounding box center [14, 100] width 14 height 12
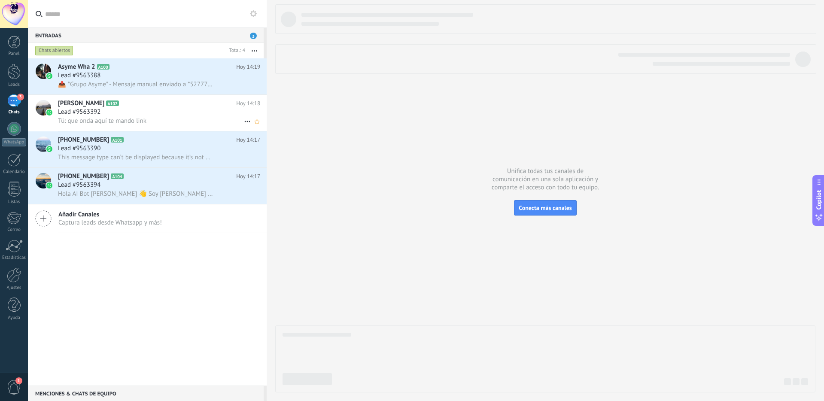
click at [101, 110] on h3 "Lead #9563392" at bounding box center [81, 112] width 47 height 9
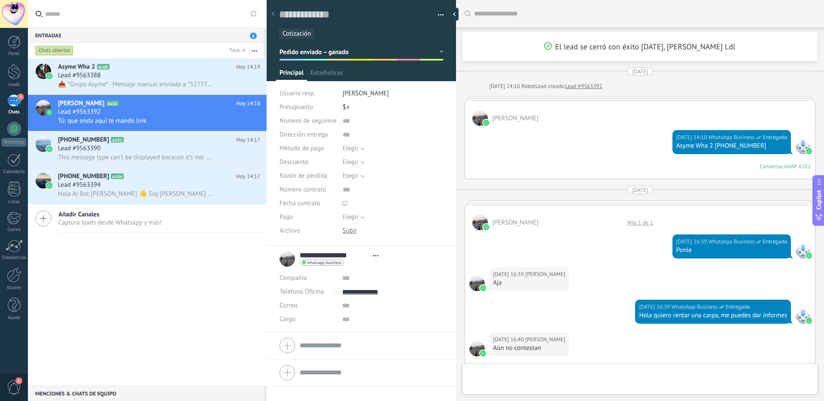
type textarea "**********"
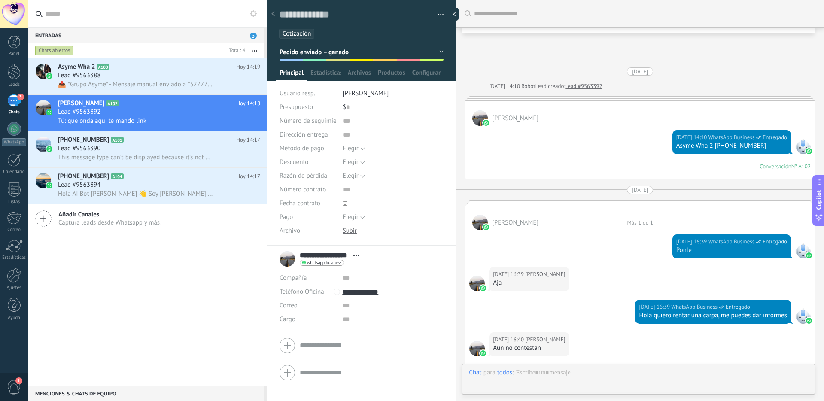
scroll to position [1221, 0]
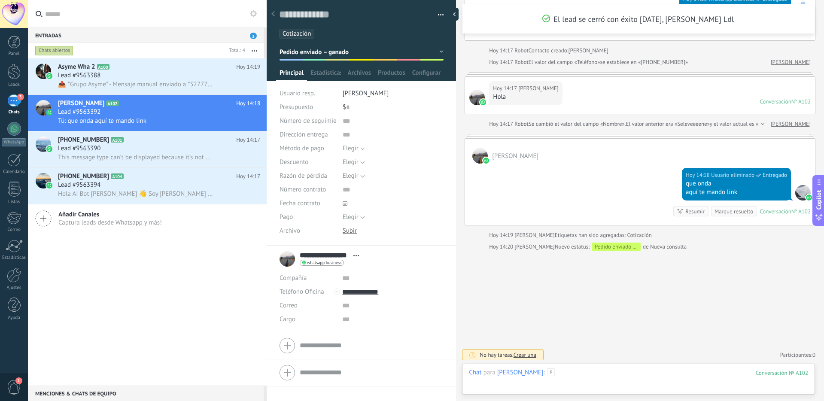
click at [586, 374] on div at bounding box center [638, 381] width 339 height 26
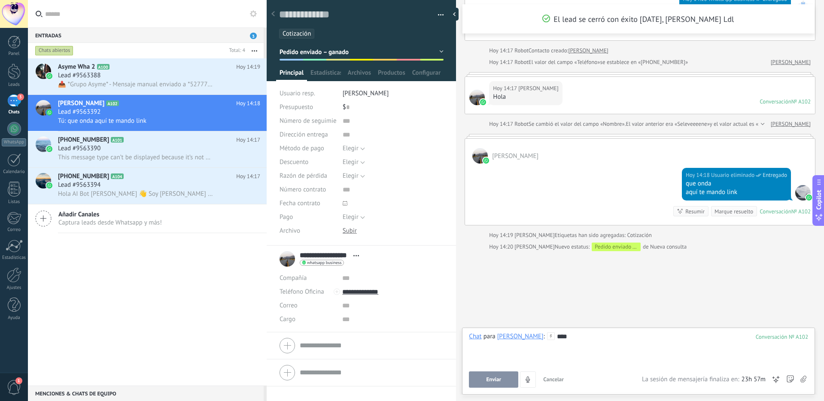
click at [488, 367] on div "Chat para [PERSON_NAME] : 102 **** Enviar Cancelar Rastrear clics en links ? Re…" at bounding box center [638, 359] width 339 height 55
click at [488, 375] on button "Enviar" at bounding box center [493, 379] width 49 height 16
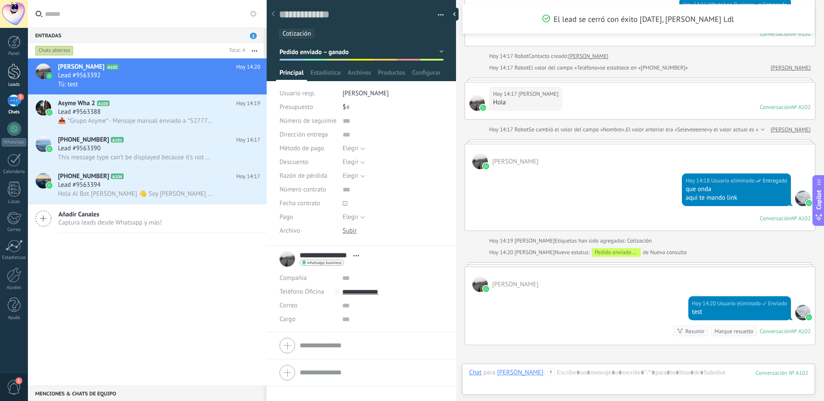
click at [15, 73] on div at bounding box center [14, 72] width 13 height 16
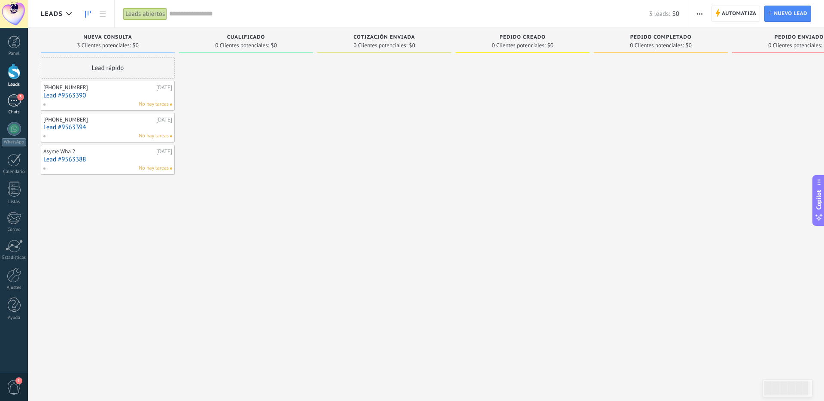
click at [18, 98] on span "3" at bounding box center [20, 97] width 7 height 7
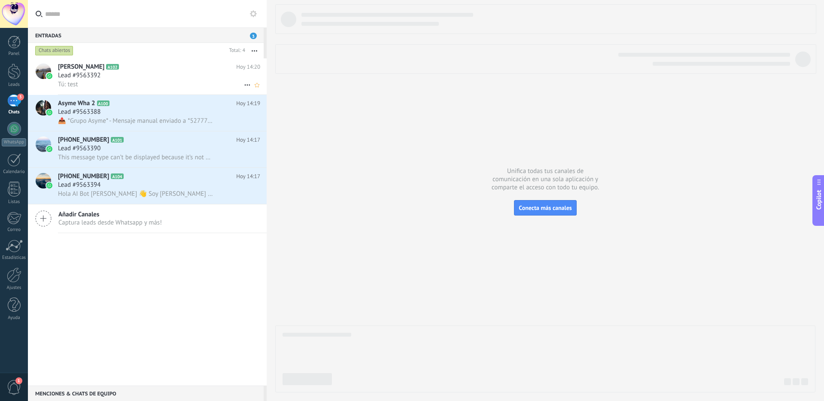
click at [96, 73] on span "Lead #9563392" at bounding box center [79, 75] width 42 height 9
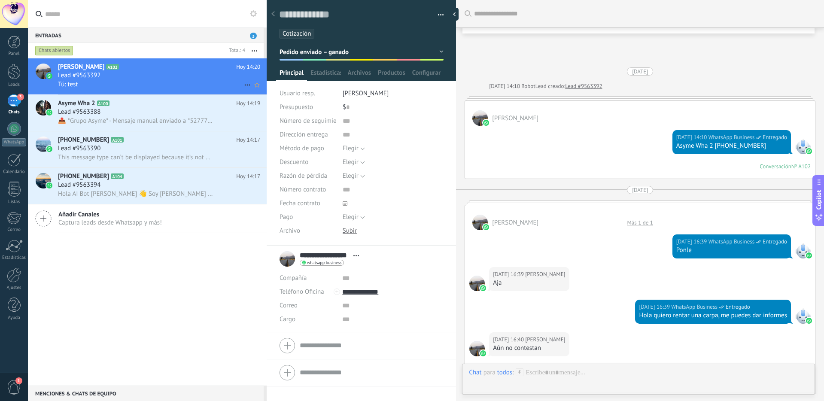
scroll to position [1309, 0]
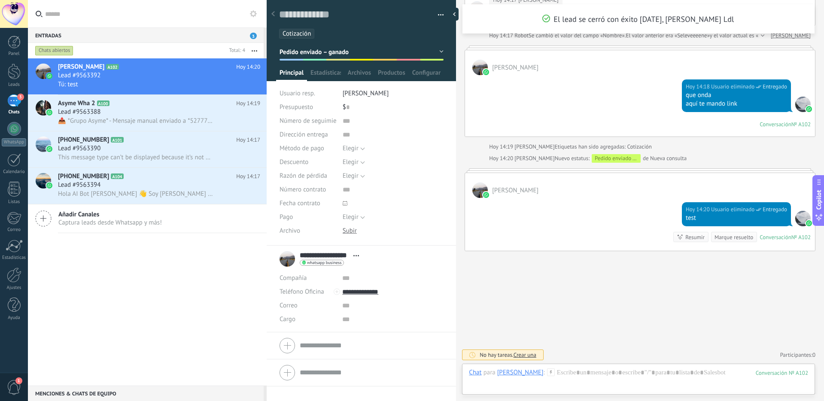
click at [433, 55] on button "Pedido enviado – ganado" at bounding box center [361, 51] width 164 height 15
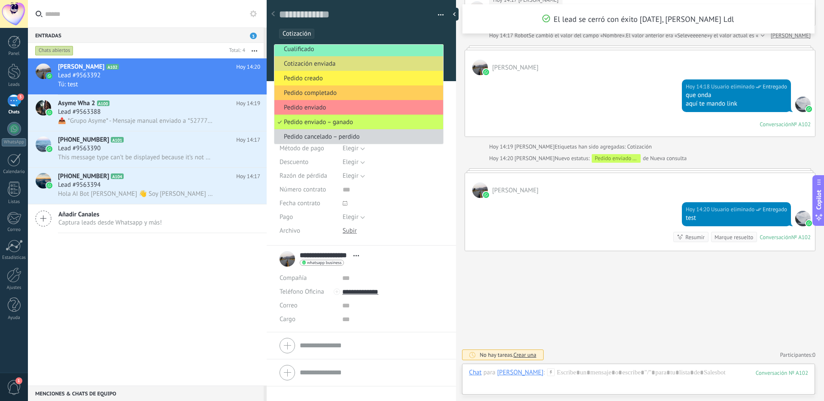
scroll to position [0, 0]
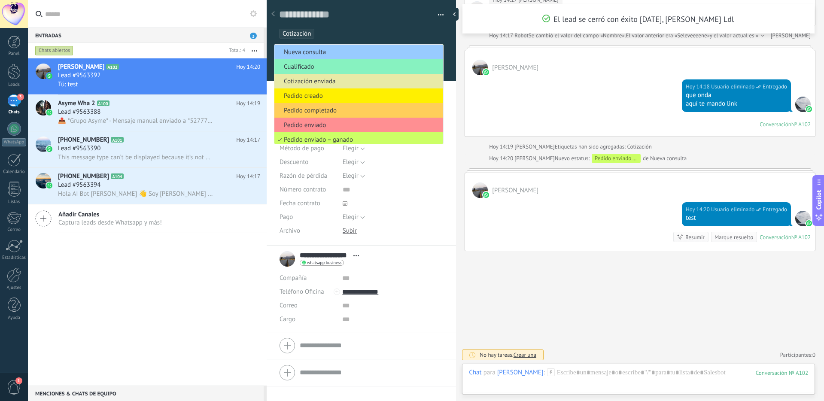
click at [302, 83] on span "Cotización enviada" at bounding box center [357, 81] width 166 height 8
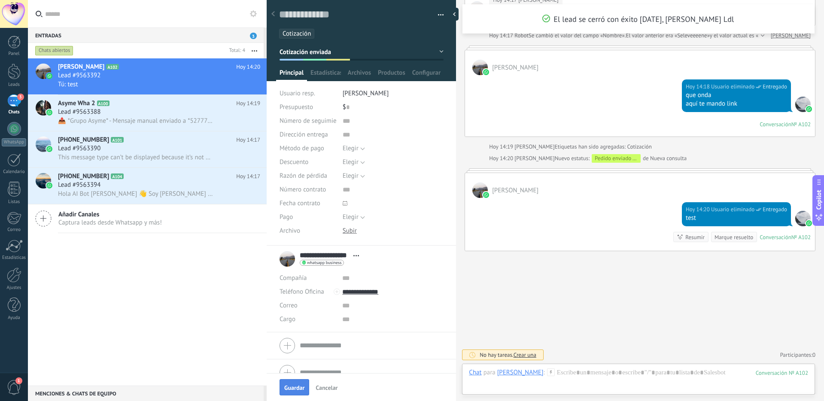
click at [298, 385] on span "Guardar" at bounding box center [294, 388] width 20 height 6
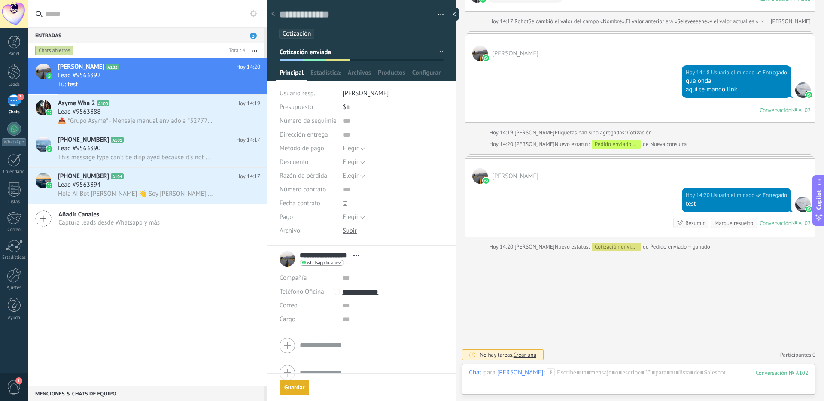
scroll to position [1288, 0]
click at [15, 74] on div at bounding box center [14, 72] width 13 height 16
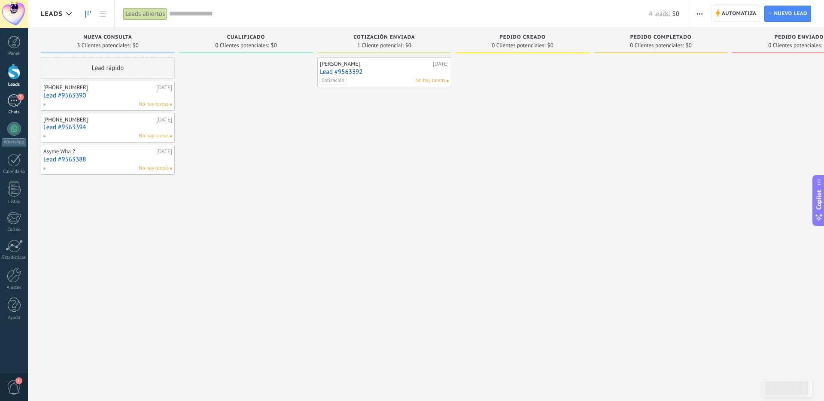
click at [16, 105] on div "3" at bounding box center [14, 100] width 14 height 12
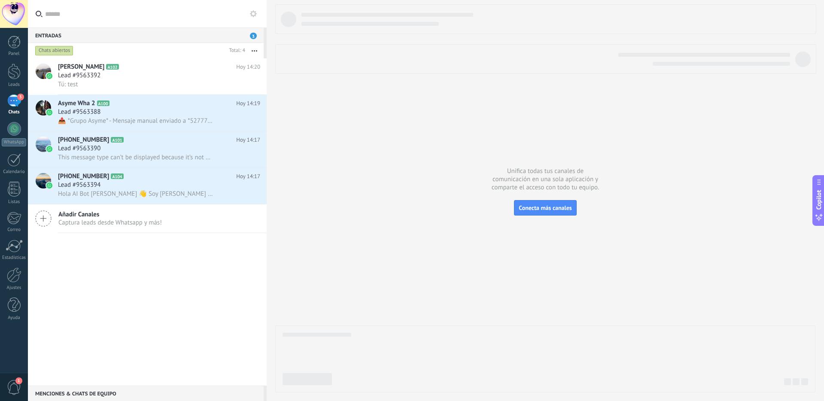
click at [47, 220] on icon at bounding box center [43, 218] width 16 height 16
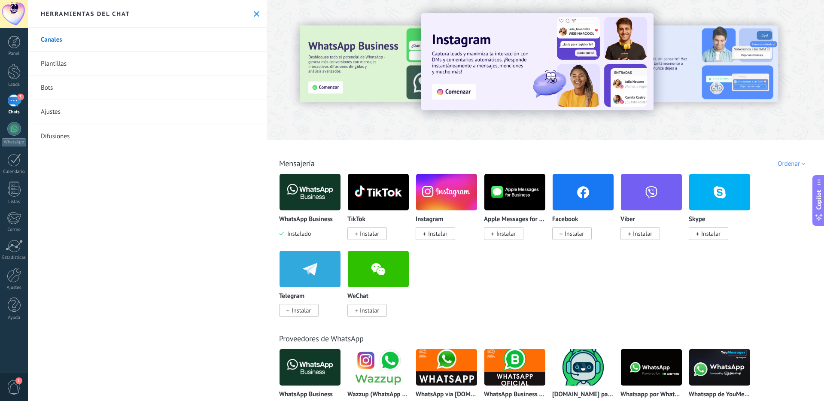
click at [16, 96] on div "3" at bounding box center [14, 100] width 14 height 12
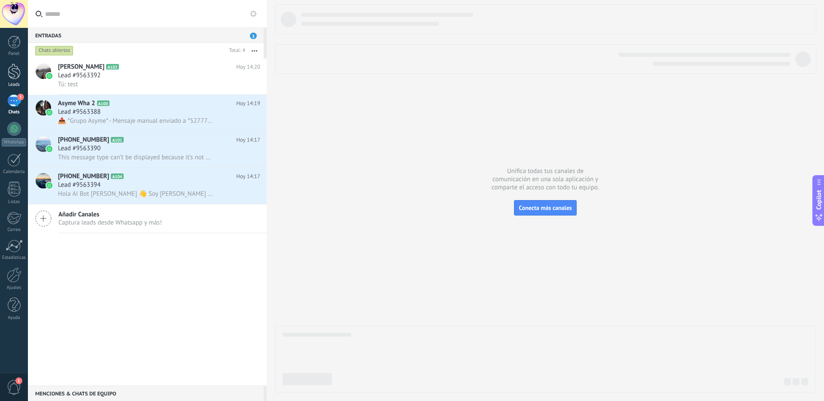
click at [16, 76] on div at bounding box center [14, 72] width 13 height 16
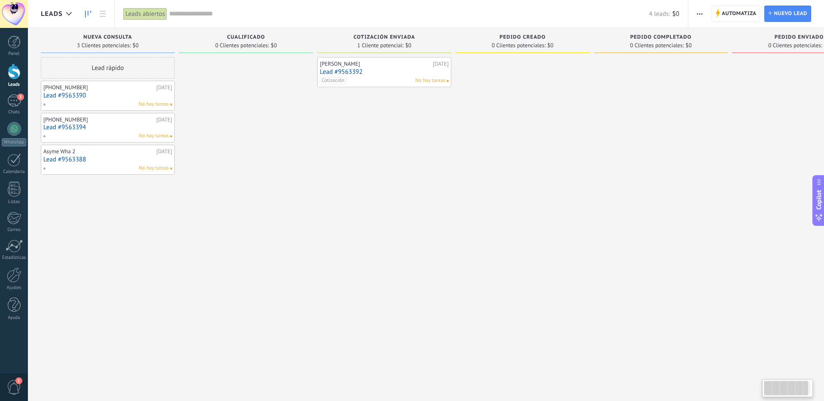
click at [99, 94] on link "Lead #9563390" at bounding box center [107, 95] width 129 height 7
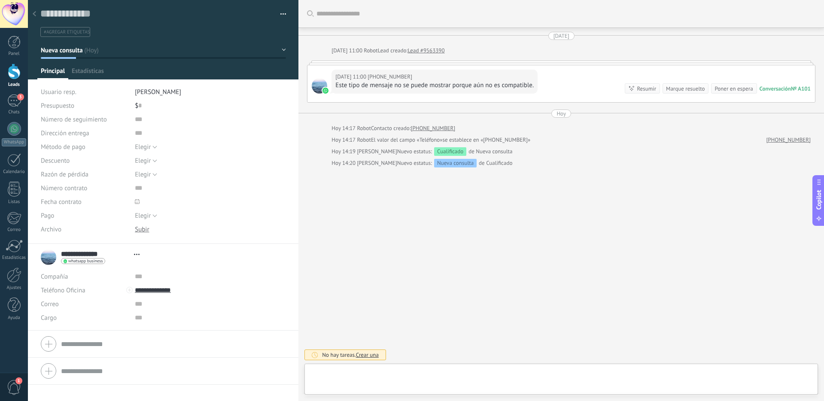
type textarea "**********"
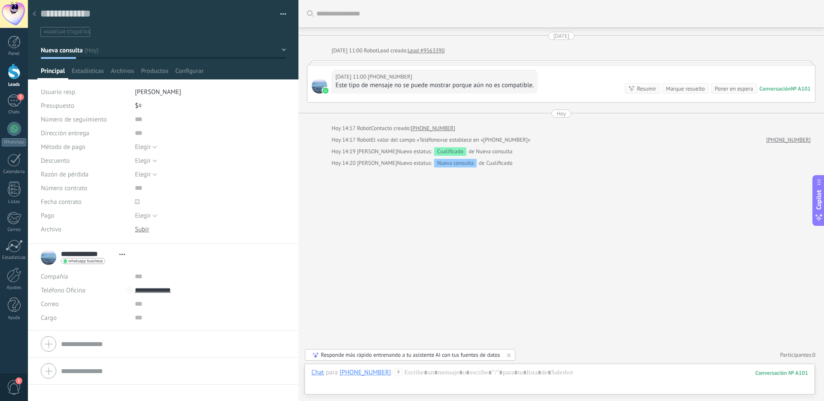
click at [38, 15] on div at bounding box center [34, 14] width 12 height 17
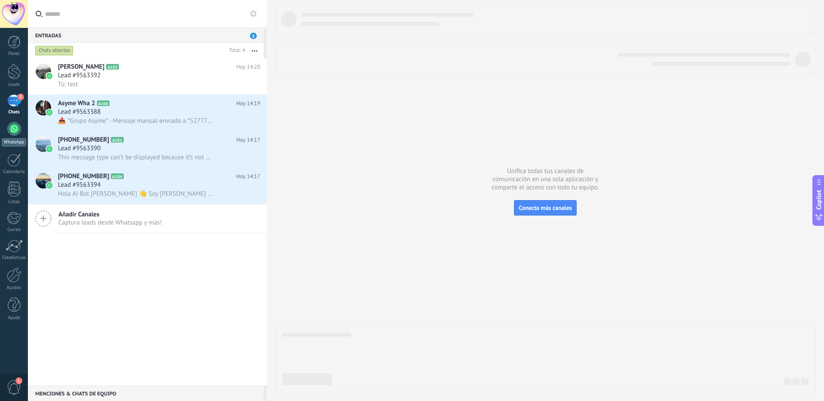
click at [12, 128] on div at bounding box center [14, 129] width 14 height 14
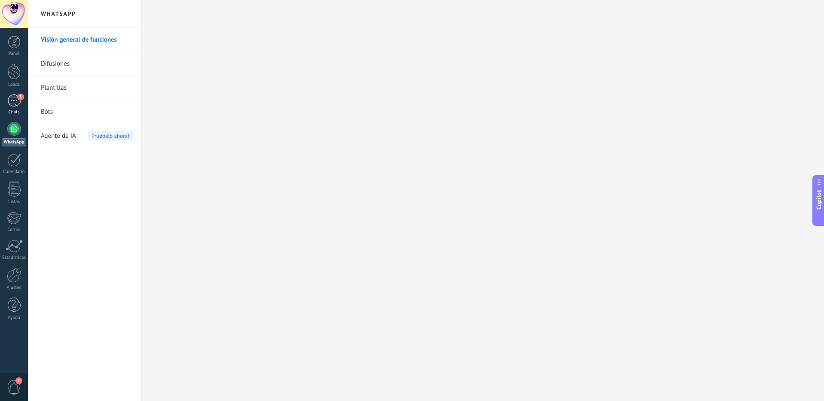
click at [14, 103] on div "3" at bounding box center [14, 100] width 14 height 12
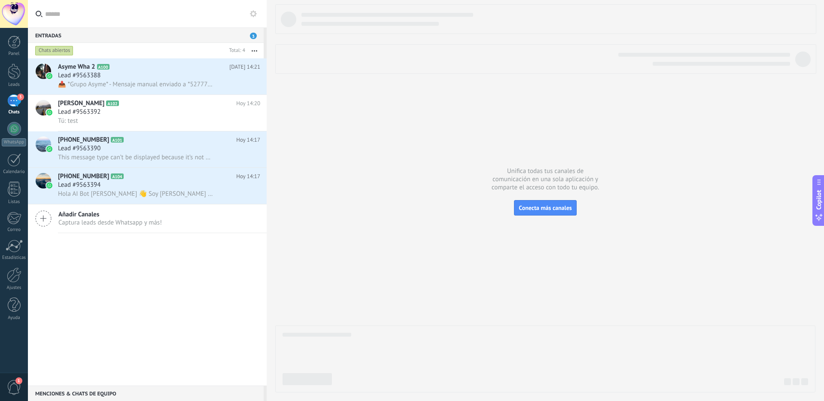
click at [246, 34] on div "Entradas 3" at bounding box center [146, 34] width 236 height 15
click at [255, 36] on span "3" at bounding box center [253, 36] width 7 height 6
click at [253, 49] on button "button" at bounding box center [254, 50] width 18 height 15
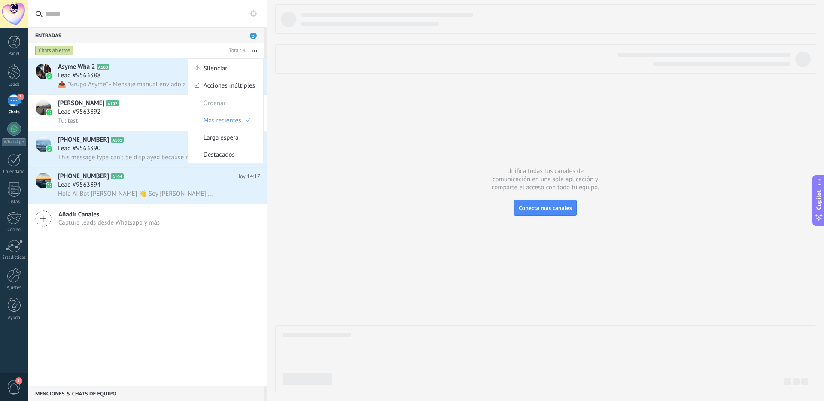
click at [253, 49] on button "button" at bounding box center [254, 50] width 18 height 15
